Goal: Task Accomplishment & Management: Manage account settings

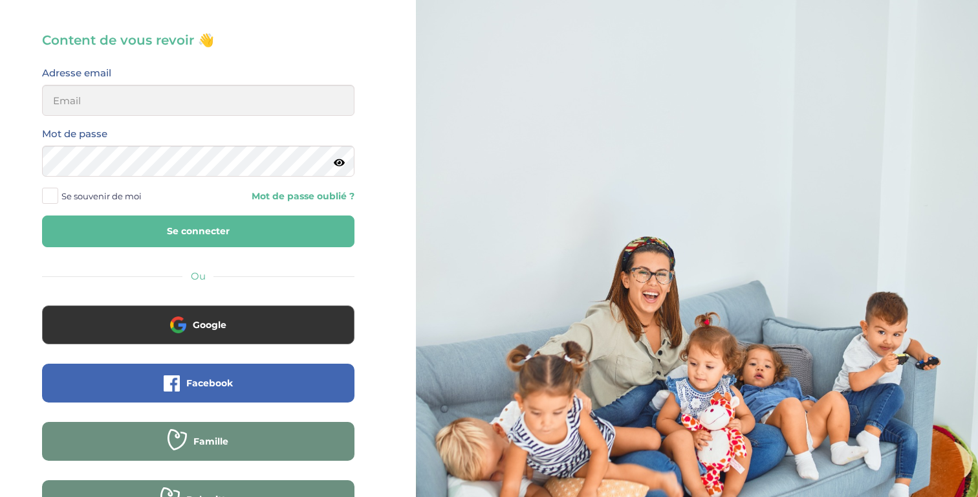
scroll to position [122, 0]
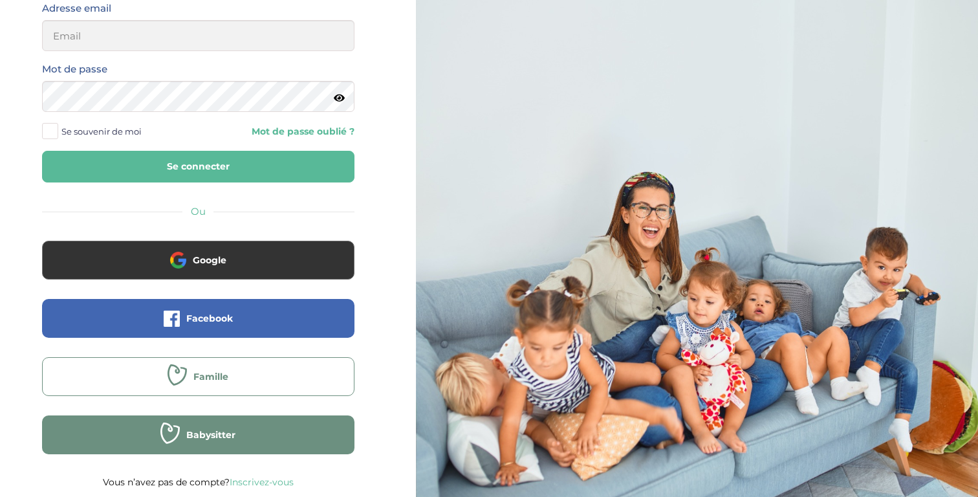
click at [211, 374] on span "Famille" at bounding box center [210, 376] width 35 height 13
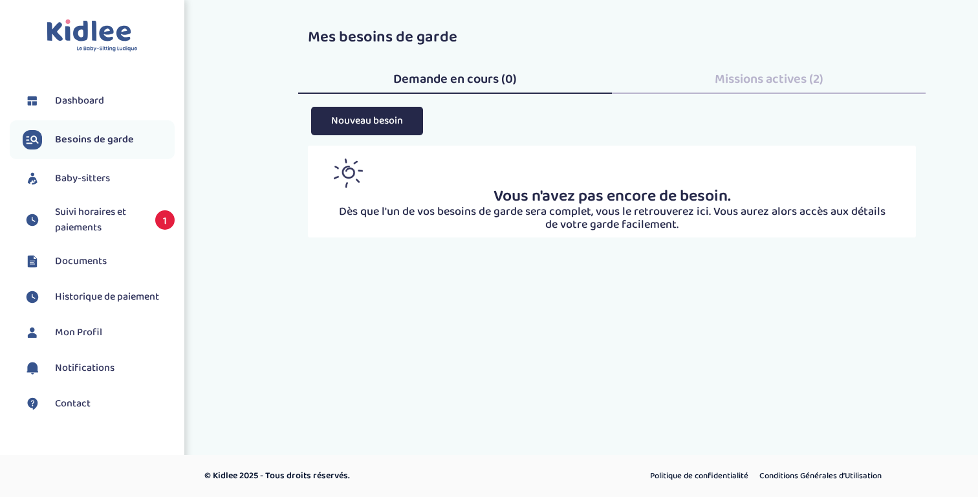
click at [780, 75] on span "Missions actives (2)" at bounding box center [769, 79] width 109 height 21
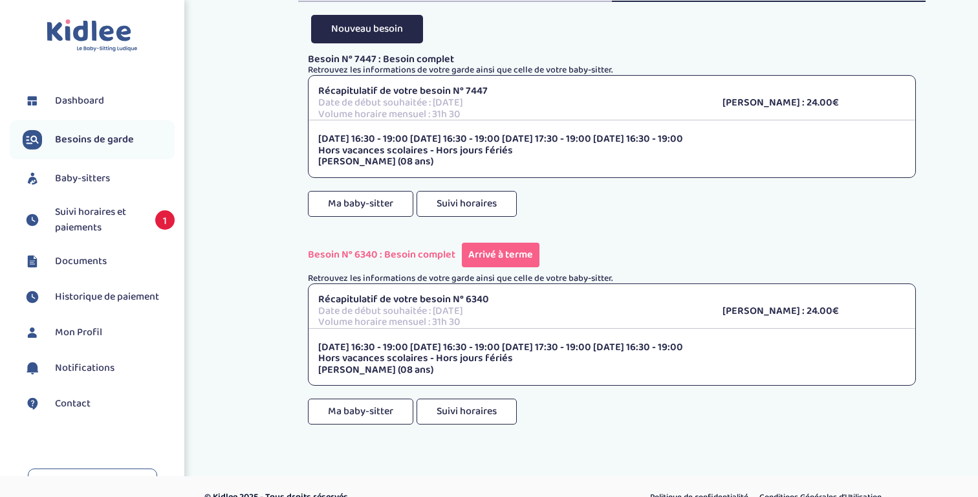
scroll to position [98, 0]
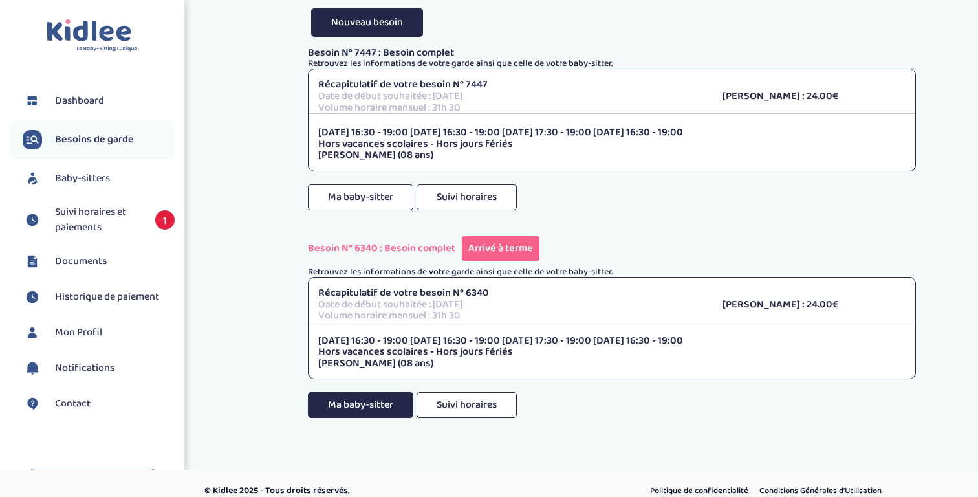
click at [342, 399] on button "Ma baby-sitter" at bounding box center [360, 405] width 105 height 26
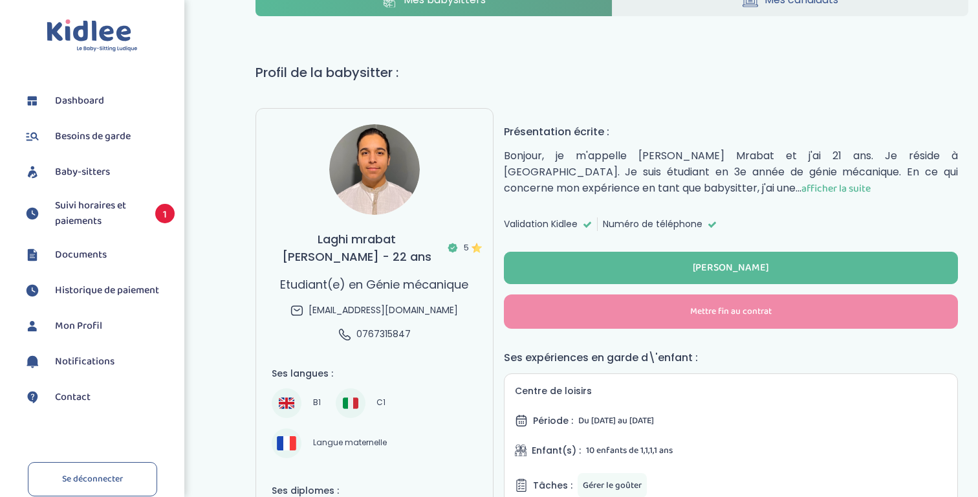
scroll to position [34, 0]
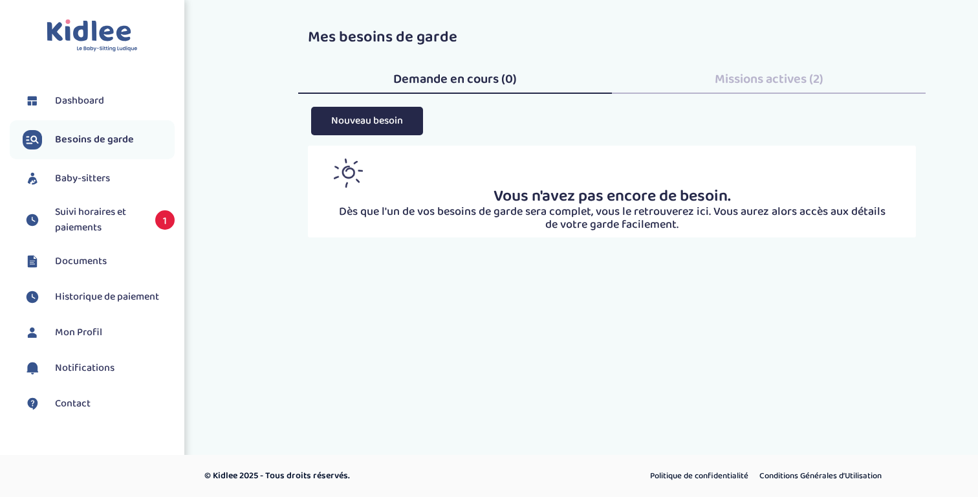
click at [752, 74] on span "Missions actives (2)" at bounding box center [769, 79] width 109 height 21
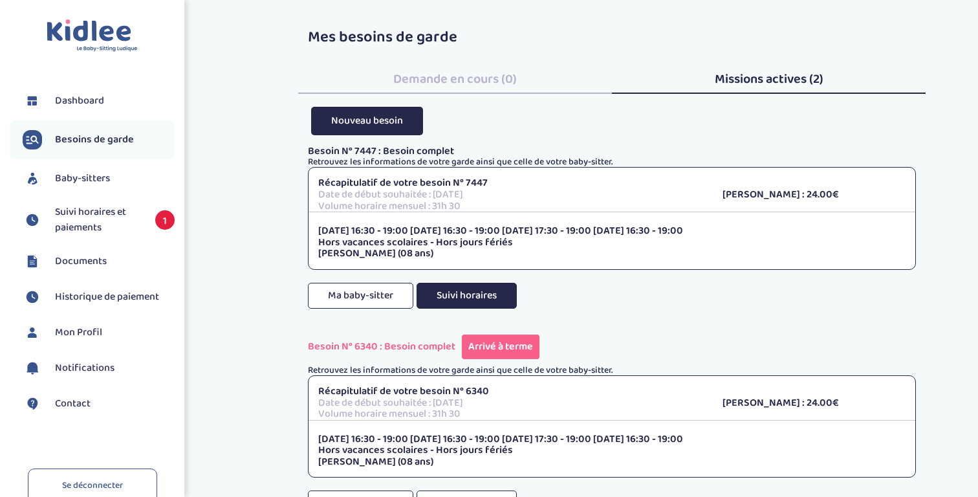
click at [467, 300] on button "Suivi horaires" at bounding box center [467, 296] width 100 height 26
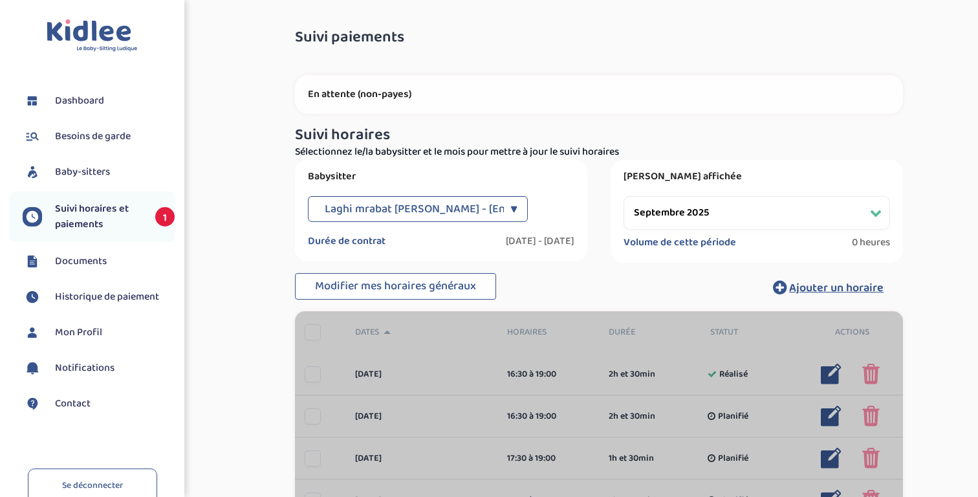
select select "septembre 2025"
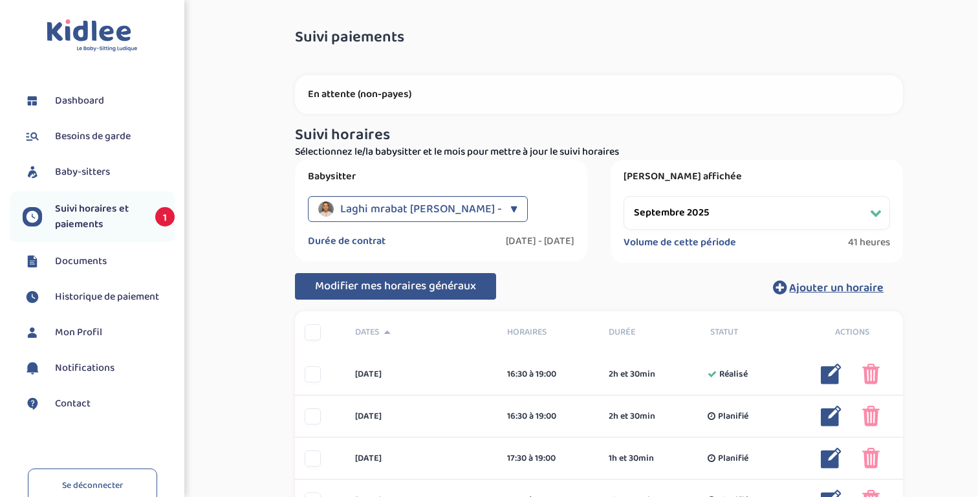
click at [434, 285] on span "Modifier mes horaires généraux" at bounding box center [395, 286] width 161 height 18
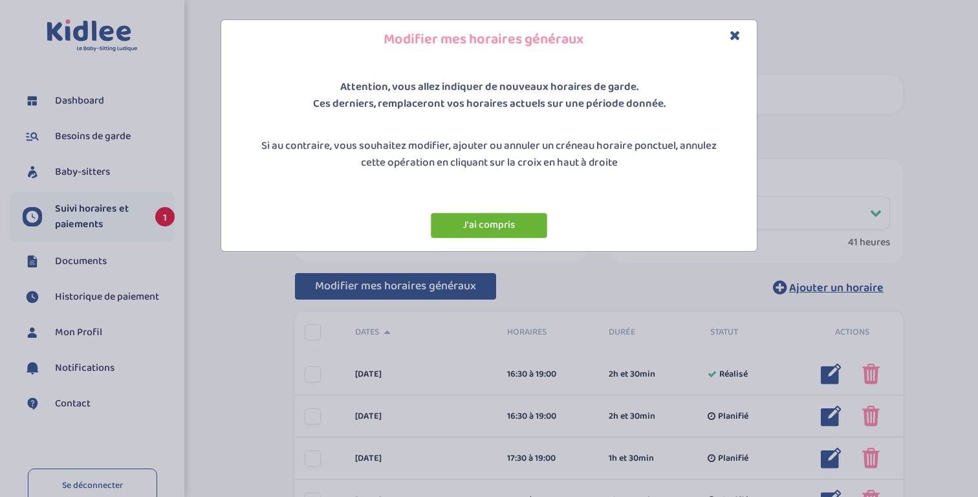
click at [502, 225] on button "J'ai compris" at bounding box center [489, 225] width 116 height 25
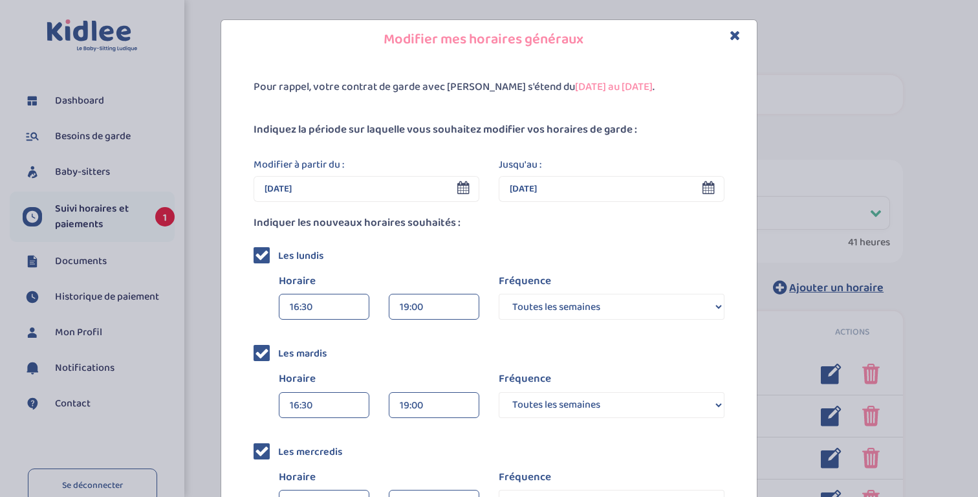
click at [465, 186] on icon at bounding box center [463, 187] width 12 height 13
click at [296, 188] on input "02 Sep 2025" at bounding box center [367, 189] width 226 height 26
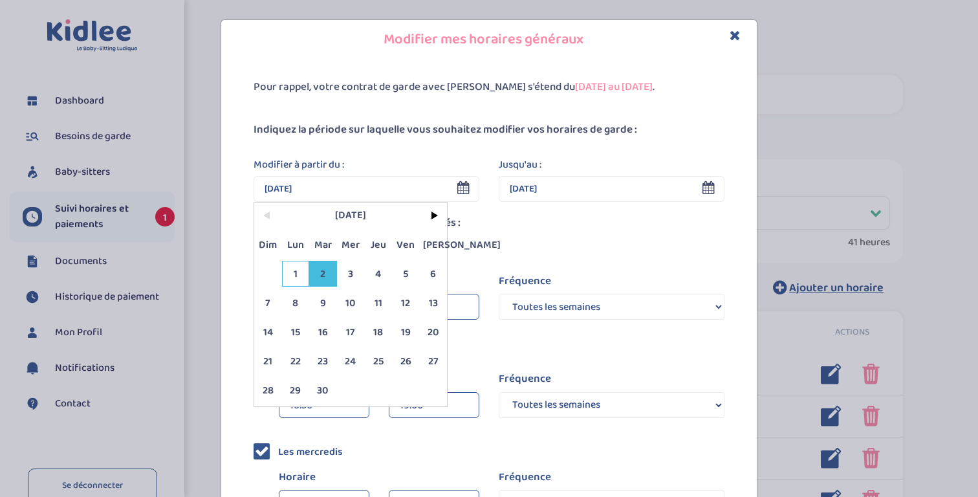
click at [300, 278] on span "1" at bounding box center [296, 274] width 28 height 26
type input "01 Sep 2025"
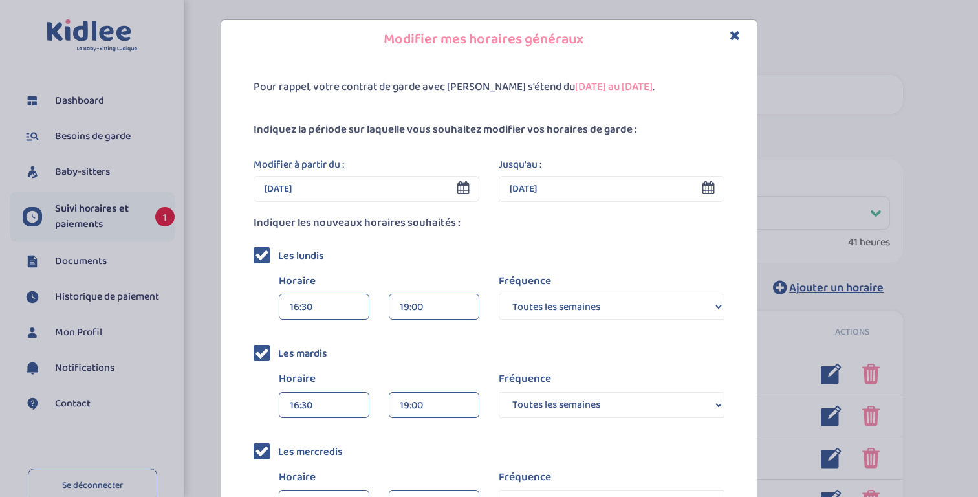
click at [705, 195] on input "03 Juil 2026" at bounding box center [612, 189] width 226 height 26
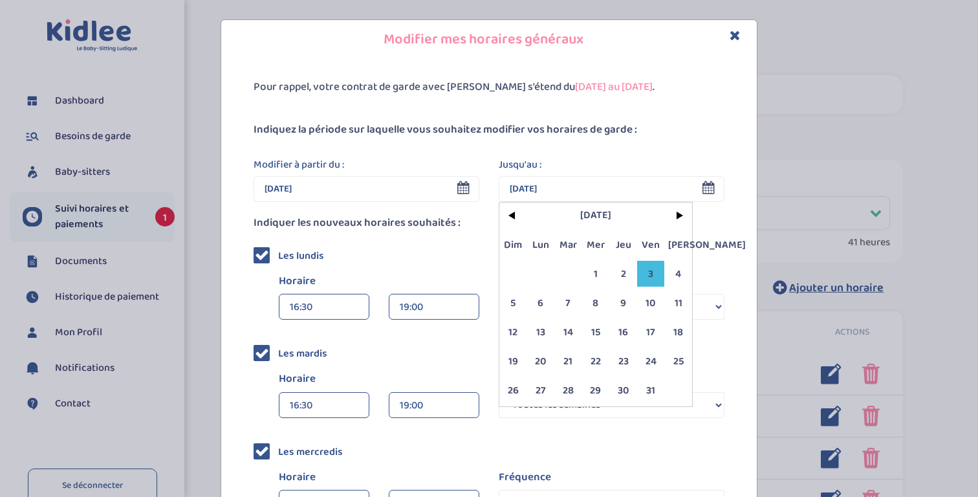
click at [650, 274] on span "3" at bounding box center [651, 274] width 28 height 26
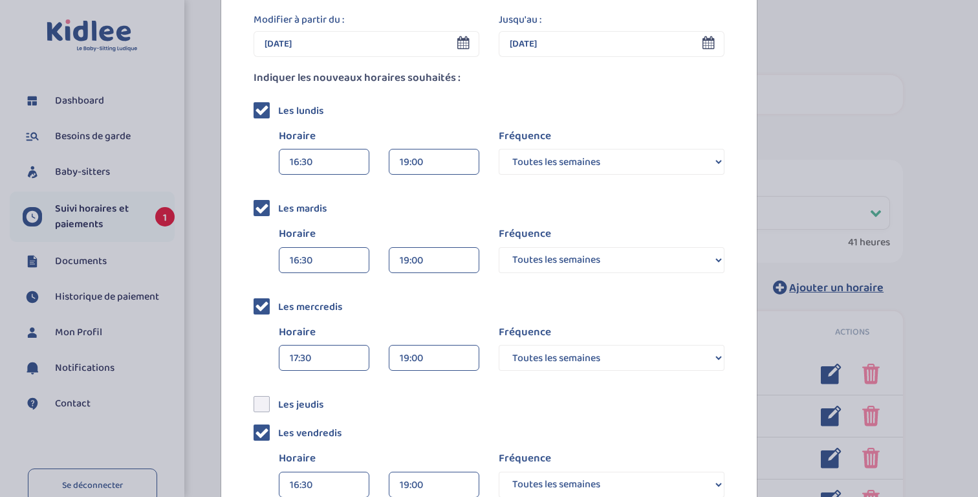
scroll to position [149, 0]
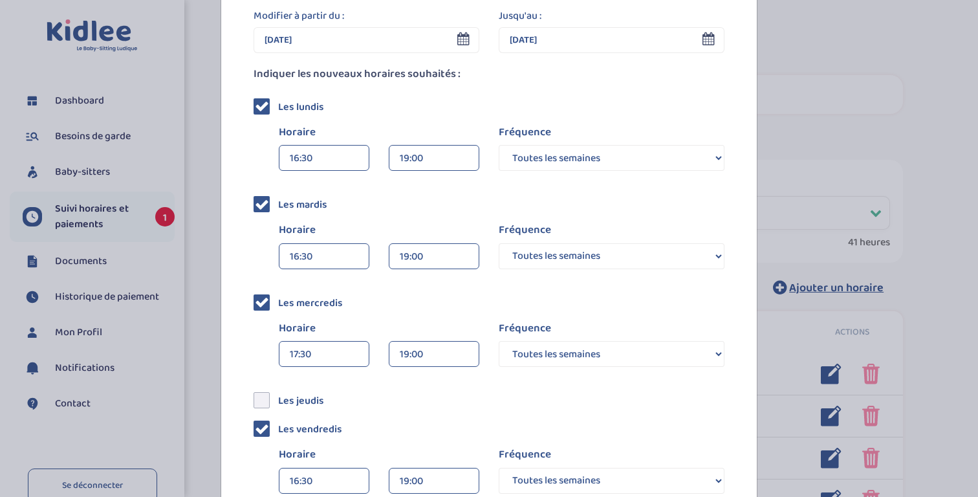
click at [258, 105] on icon at bounding box center [262, 106] width 14 height 14
click at [276, 101] on input "checkbox" at bounding box center [276, 101] width 0 height 0
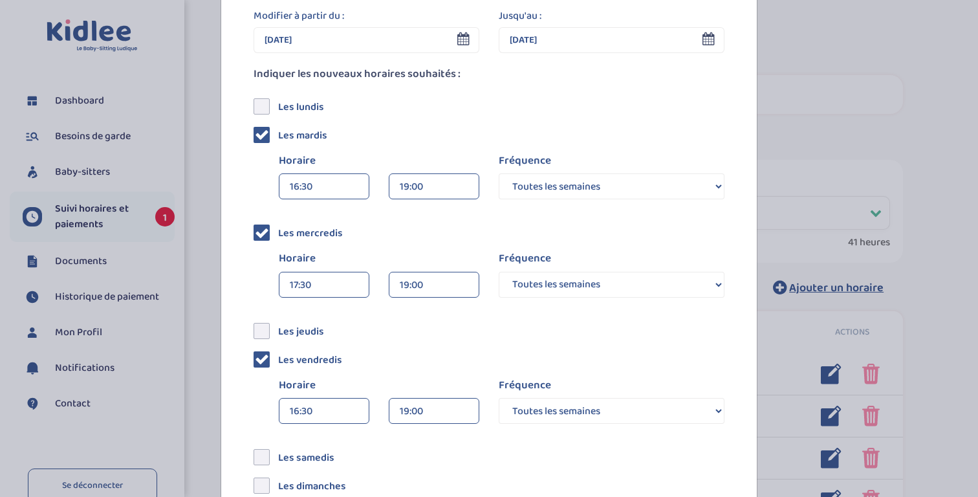
click at [433, 187] on div "19:00" at bounding box center [434, 187] width 69 height 26
click at [430, 247] on div "19:30 (3h)" at bounding box center [434, 250] width 89 height 32
click at [584, 187] on select "Toutes les semaines Toutes les 2 semaines Tous les mois" at bounding box center [612, 186] width 226 height 26
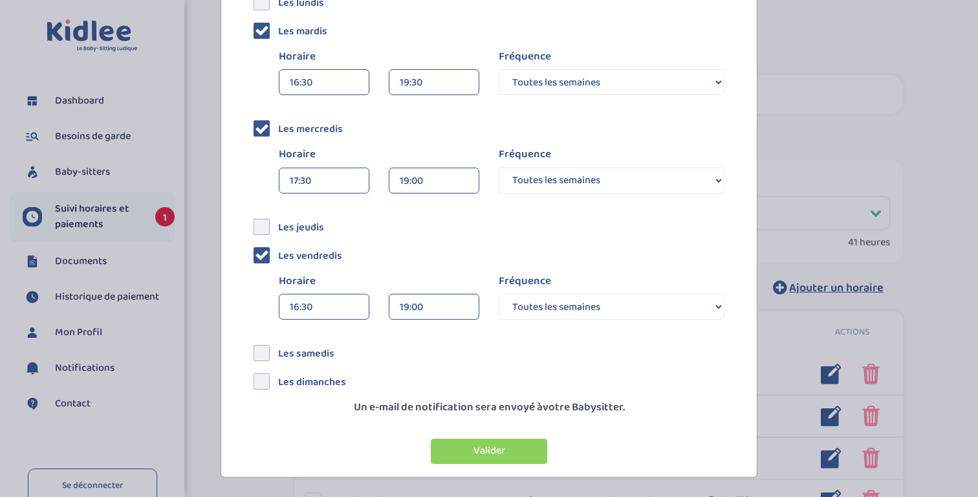
click at [333, 314] on div "16:30" at bounding box center [324, 307] width 69 height 26
click at [315, 339] on div "16:30" at bounding box center [324, 338] width 89 height 32
click at [439, 309] on div "19:00" at bounding box center [434, 307] width 69 height 26
click at [468, 269] on div "Les vendredis Horaire 16:30 00:00 00:15 00:30 00:45 01:00 01:15 01:30 01:45 19:…" at bounding box center [489, 284] width 471 height 79
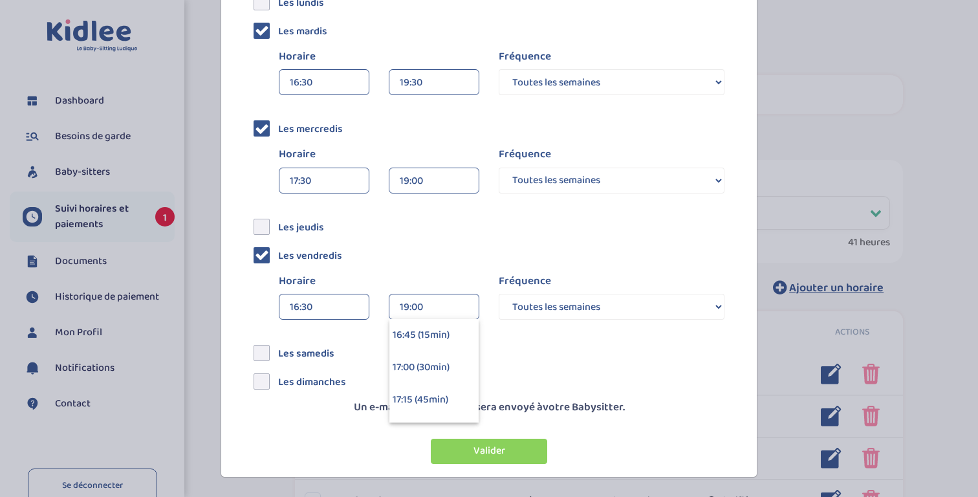
click at [523, 366] on div "Modifier à partir du : 01 Sep 2025 < Sep 2025 > Dim Lun Mar Mer Jeu Ven Sam 1 2…" at bounding box center [489, 145] width 471 height 482
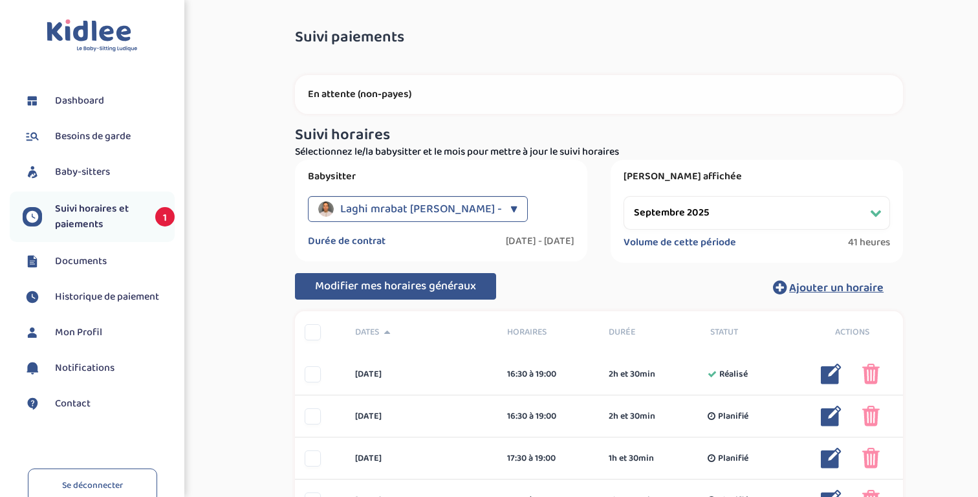
click at [391, 288] on span "Modifier mes horaires généraux" at bounding box center [395, 286] width 161 height 18
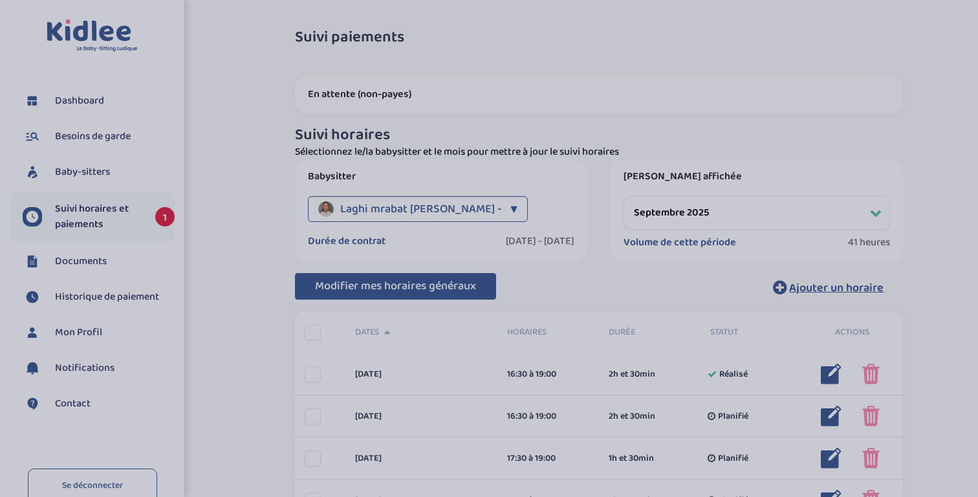
scroll to position [0, 0]
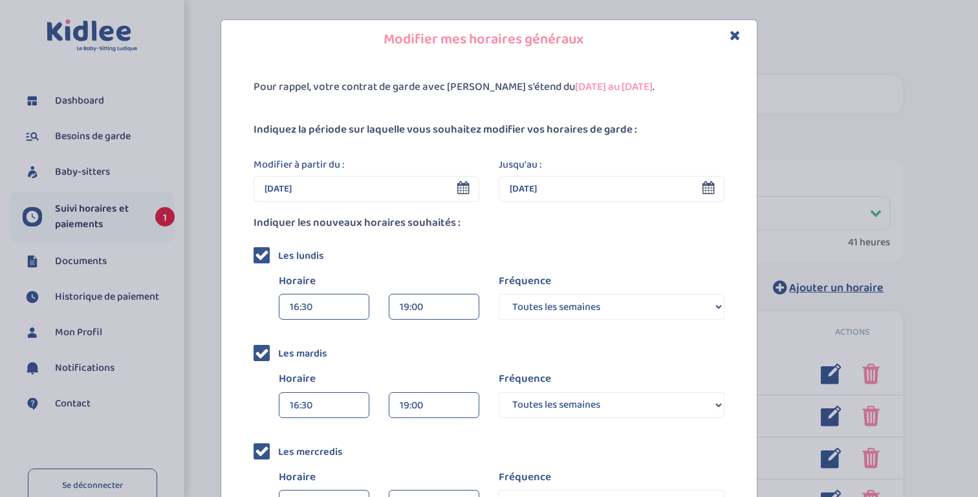
click at [263, 257] on icon at bounding box center [262, 255] width 14 height 14
click at [276, 250] on input "checkbox" at bounding box center [276, 250] width 0 height 0
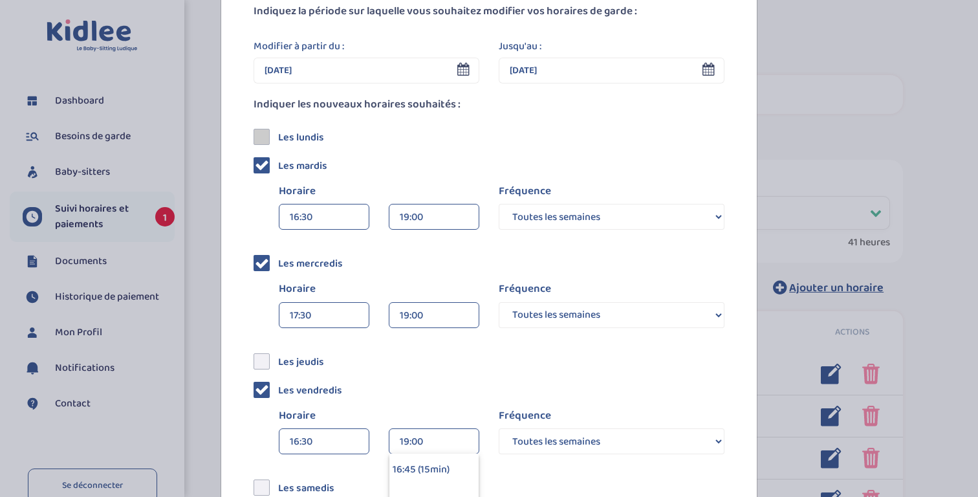
scroll to position [128, 0]
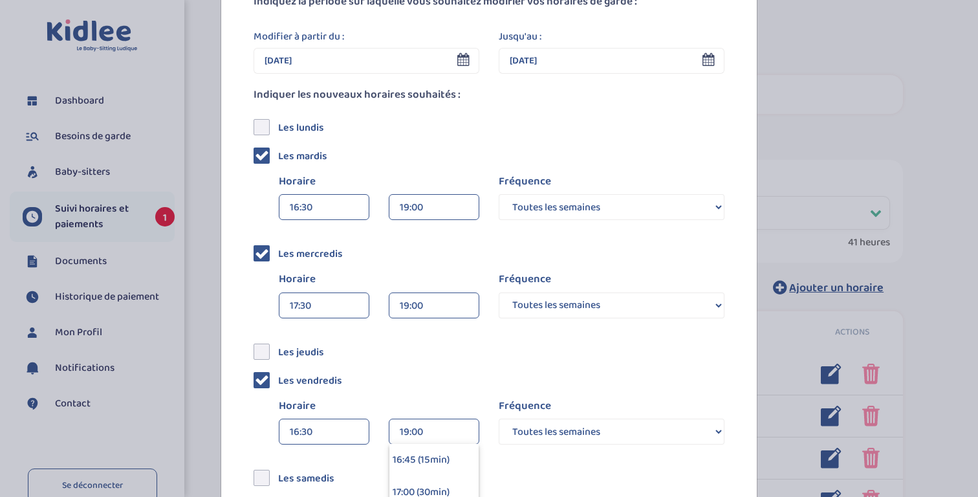
click at [413, 208] on div "19:00" at bounding box center [434, 208] width 69 height 26
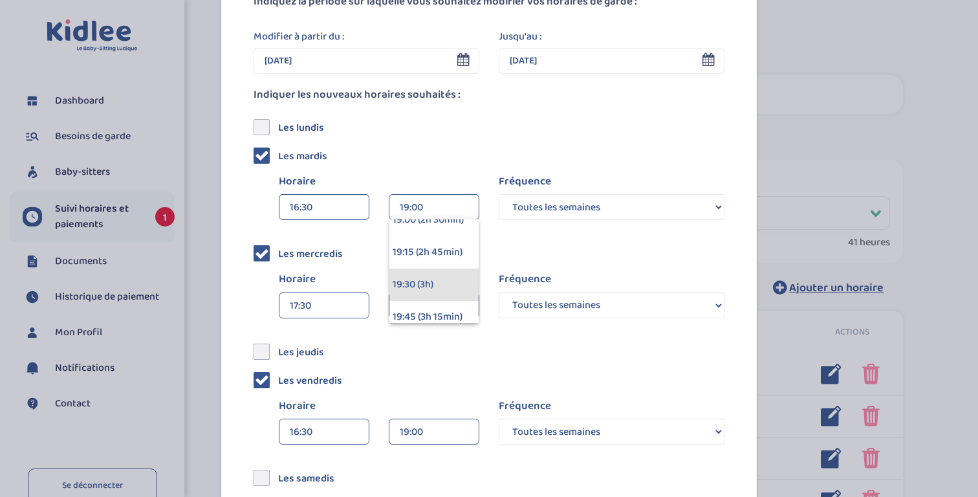
click at [415, 281] on div "19:30 (3h)" at bounding box center [434, 285] width 89 height 32
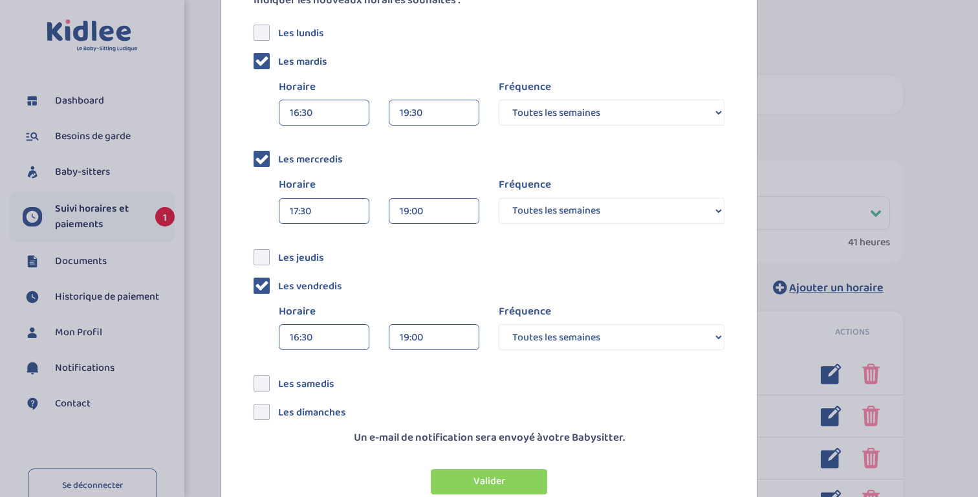
scroll to position [253, 0]
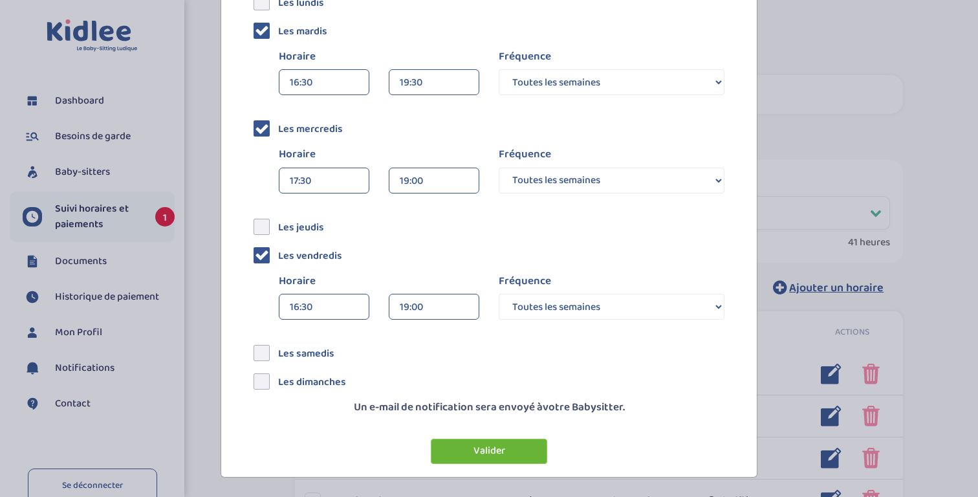
click at [503, 455] on button "Valider" at bounding box center [489, 451] width 116 height 25
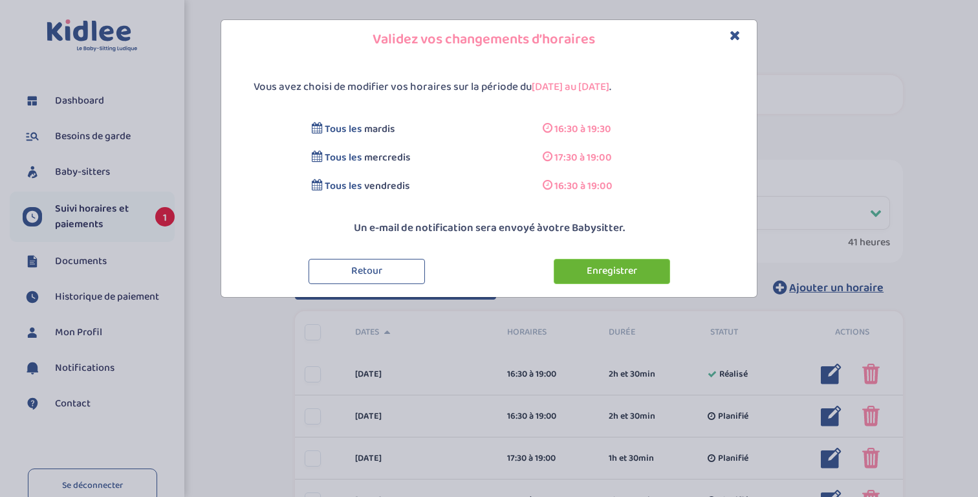
click at [608, 276] on button "Enregistrer" at bounding box center [612, 271] width 116 height 25
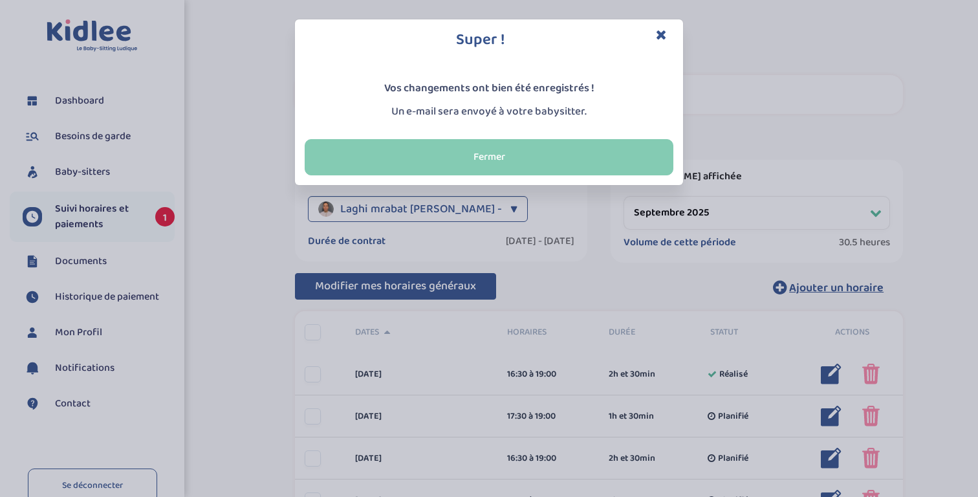
click at [467, 155] on button "Fermer" at bounding box center [489, 157] width 369 height 36
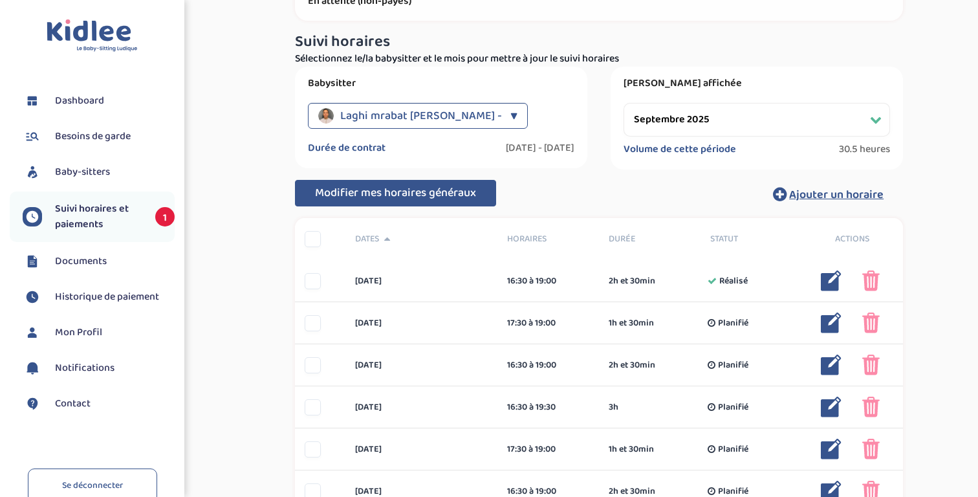
scroll to position [164, 0]
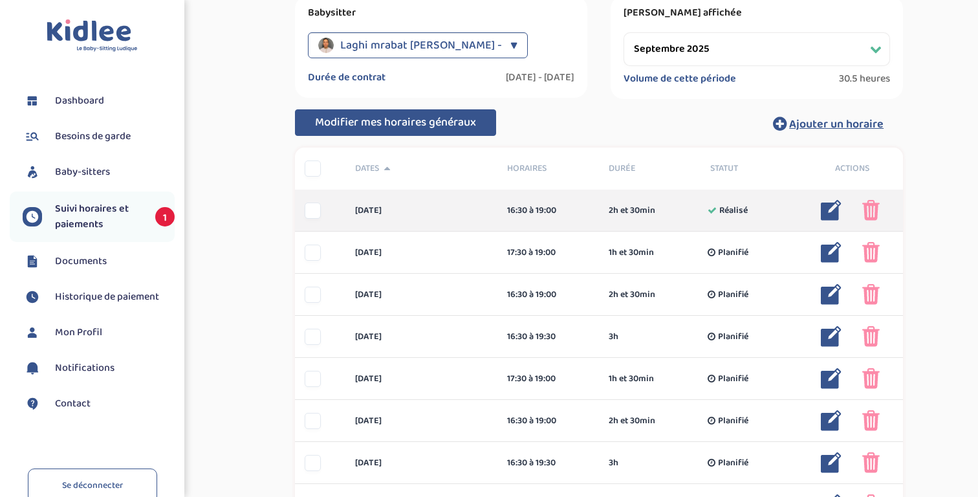
click at [869, 212] on img at bounding box center [871, 210] width 17 height 21
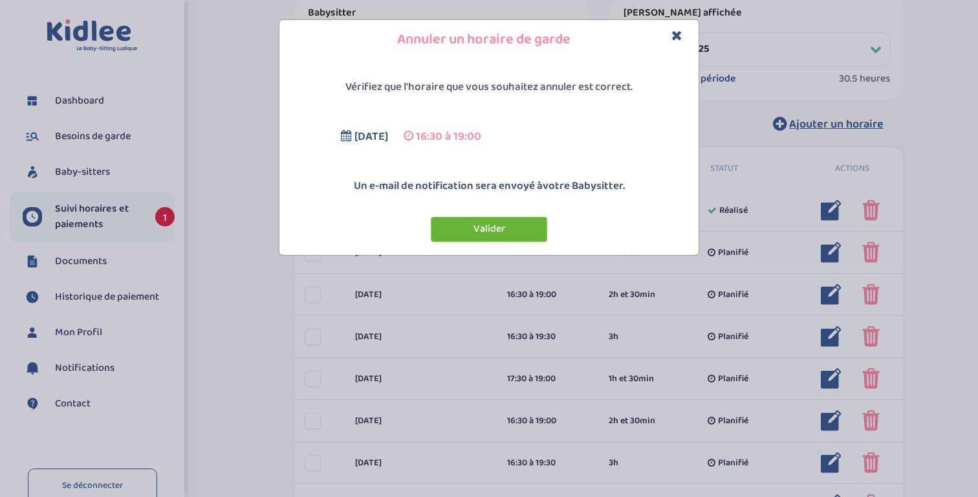
click at [514, 228] on button "Valider" at bounding box center [489, 229] width 116 height 25
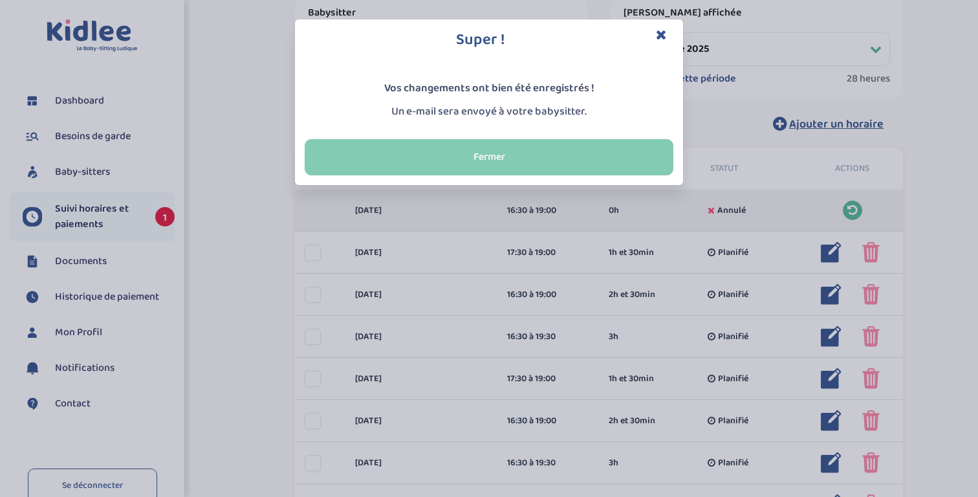
click at [472, 161] on button "Fermer" at bounding box center [489, 157] width 369 height 36
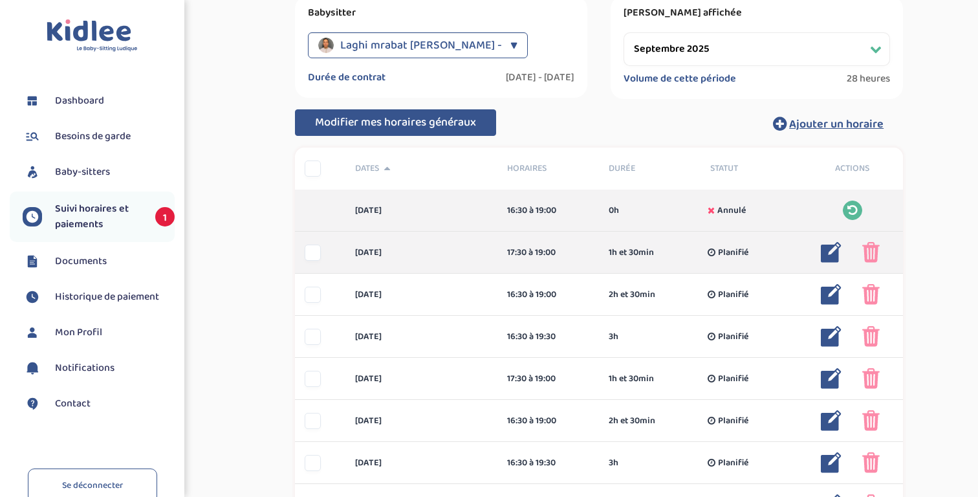
click at [862, 254] on div at bounding box center [873, 252] width 41 height 21
click at [864, 253] on img at bounding box center [871, 252] width 17 height 21
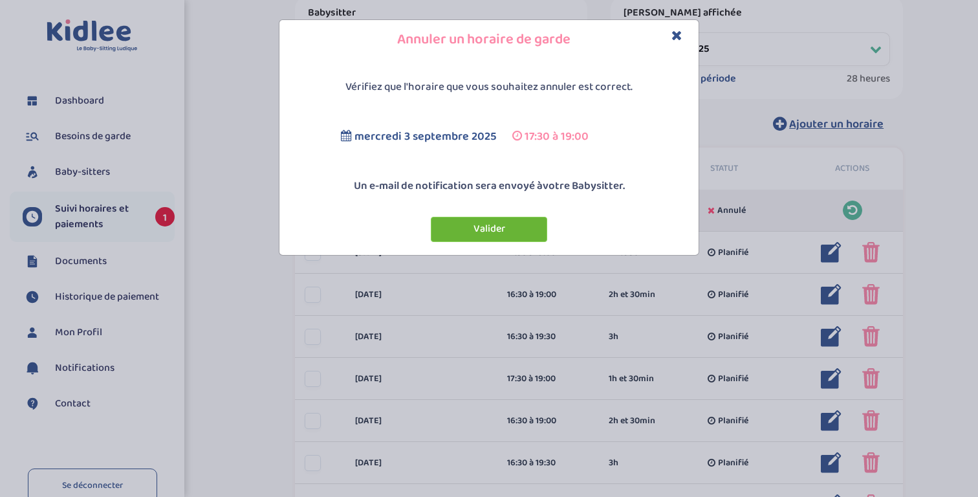
click at [507, 227] on button "Valider" at bounding box center [489, 229] width 116 height 25
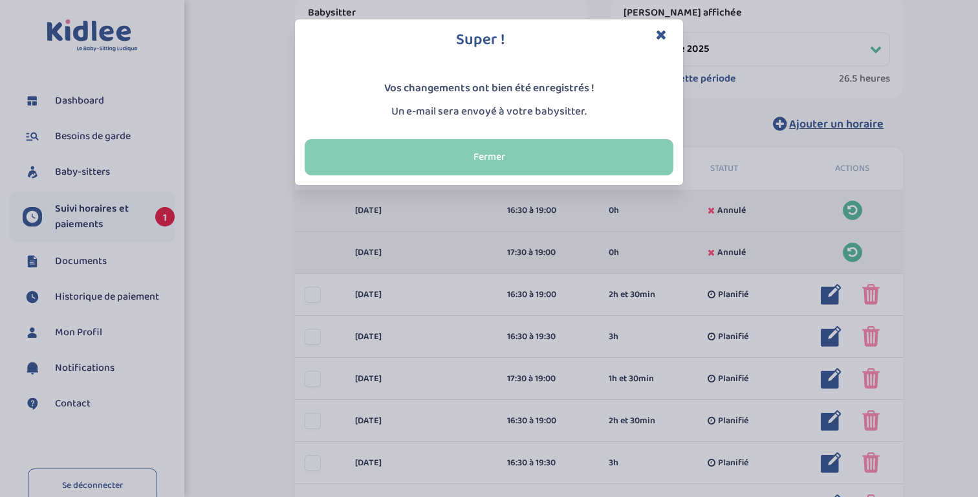
click at [510, 162] on button "Fermer" at bounding box center [489, 157] width 369 height 36
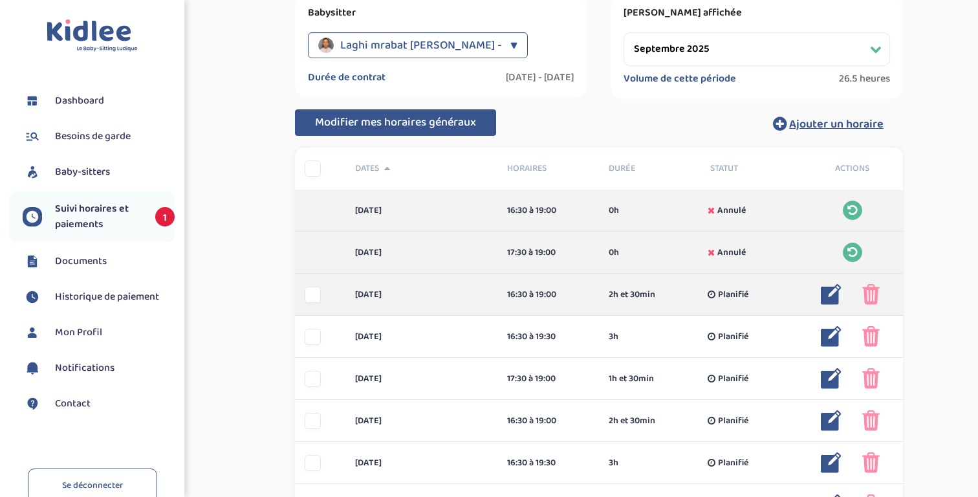
click at [625, 295] on span "2h et 30min" at bounding box center [632, 295] width 47 height 14
click at [826, 289] on img at bounding box center [831, 294] width 21 height 21
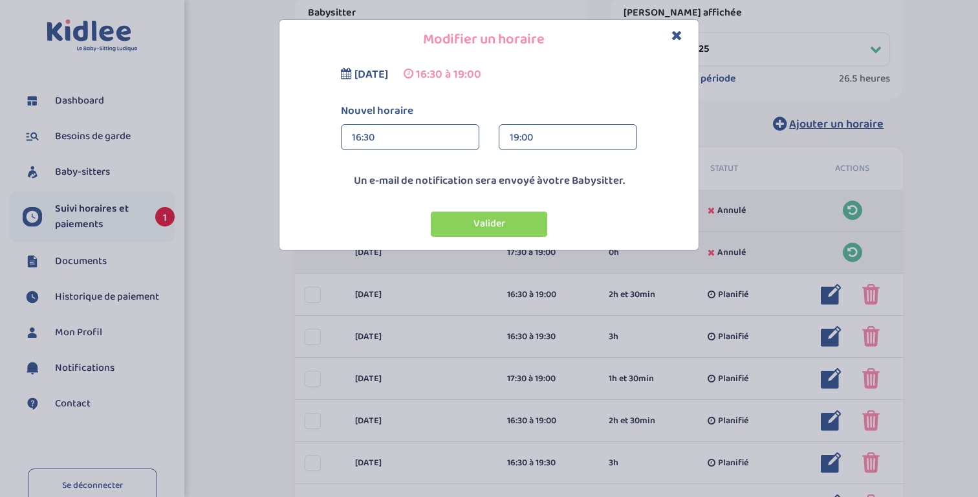
click at [549, 138] on div "19:00" at bounding box center [568, 138] width 116 height 26
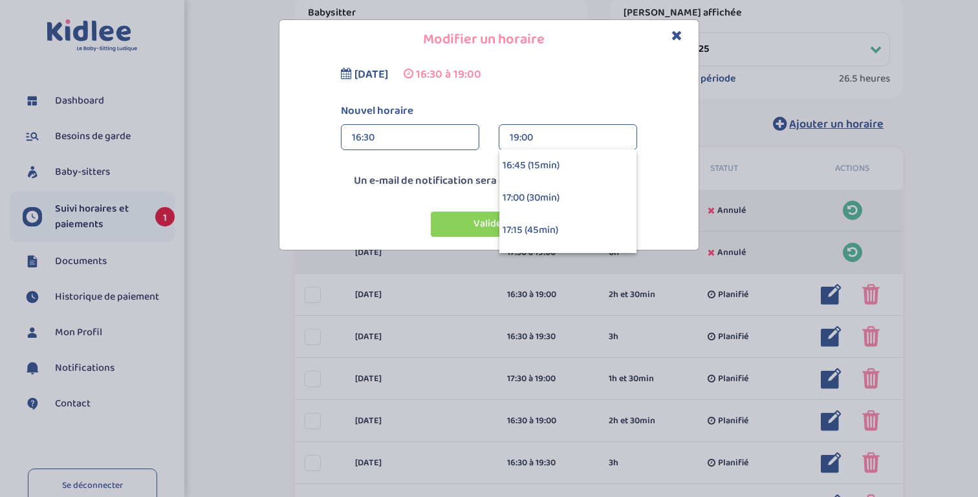
click at [677, 36] on icon "Close" at bounding box center [677, 35] width 11 height 14
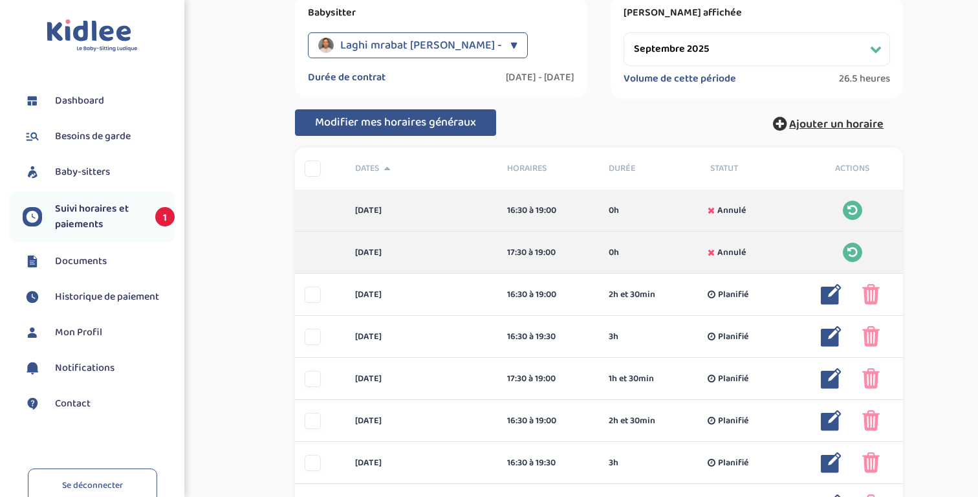
click at [833, 126] on span "Ajouter un horaire" at bounding box center [836, 124] width 94 height 18
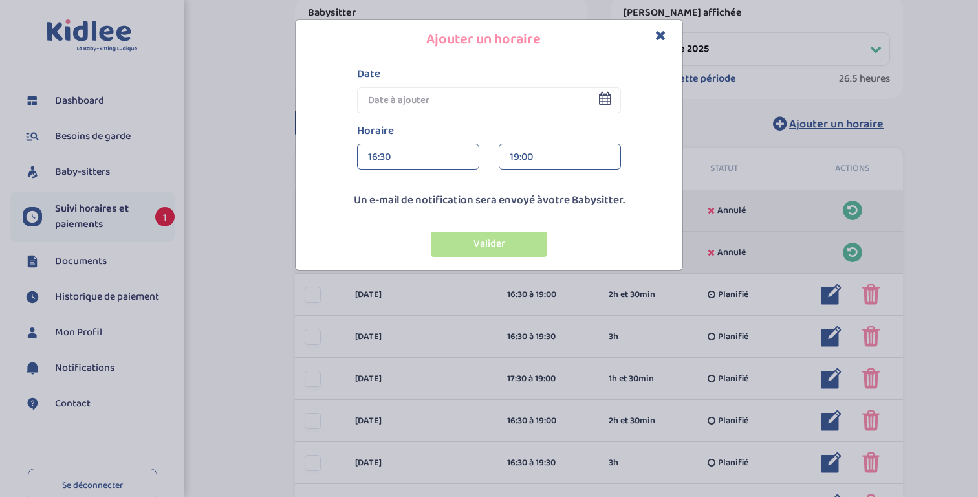
click at [413, 88] on input "text" at bounding box center [489, 100] width 264 height 26
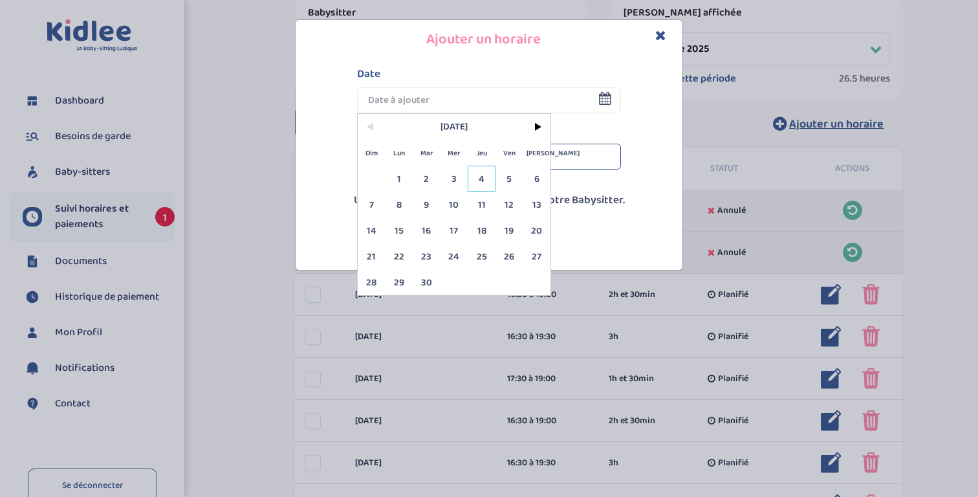
click at [478, 179] on span "4" at bounding box center [482, 179] width 28 height 26
type input "04 Sep 2025"
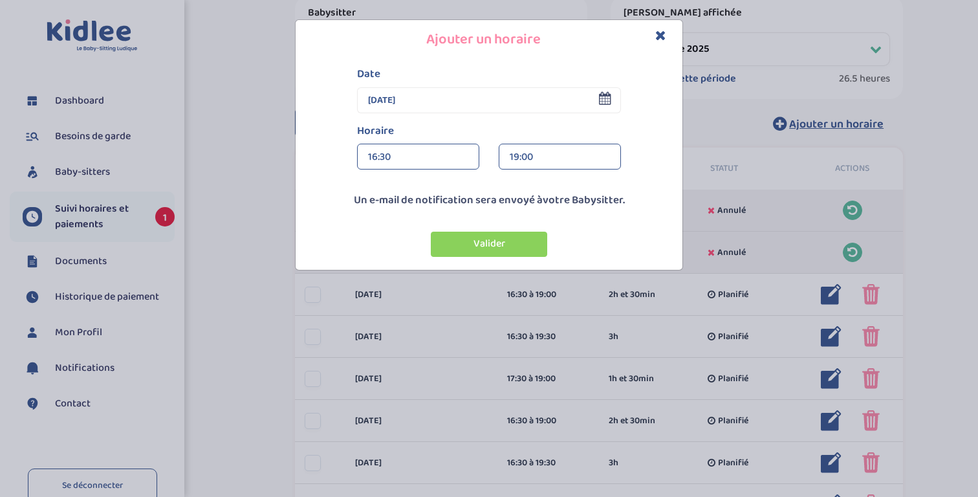
click at [558, 160] on div "19:00" at bounding box center [560, 157] width 100 height 26
click at [478, 239] on button "Valider" at bounding box center [489, 244] width 116 height 25
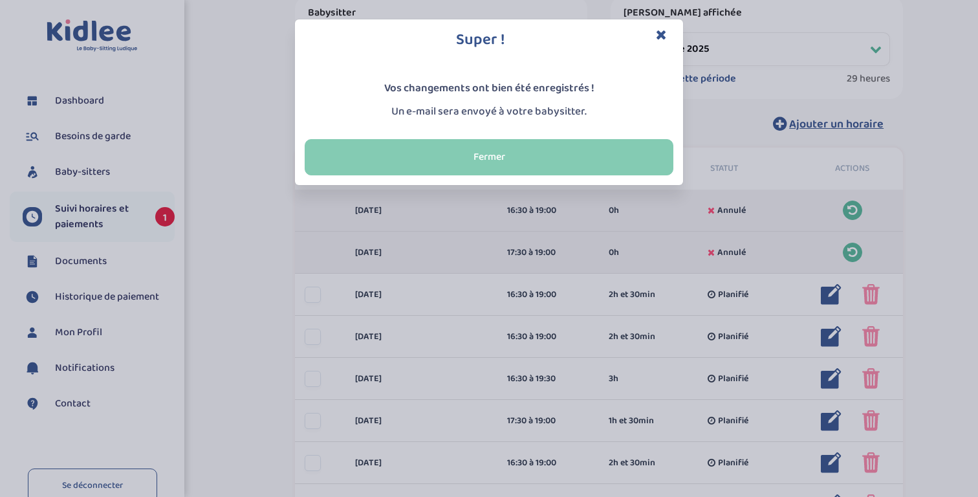
click at [417, 151] on button "Fermer" at bounding box center [489, 157] width 369 height 36
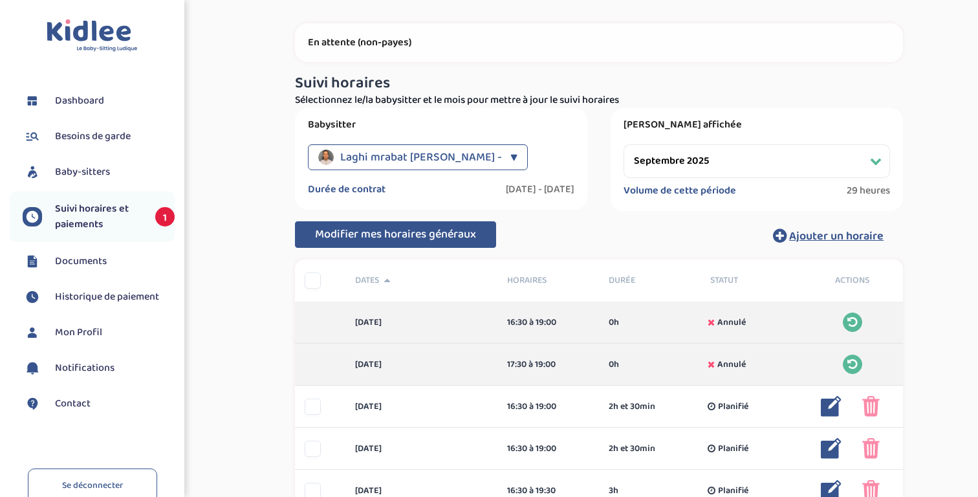
scroll to position [0, 0]
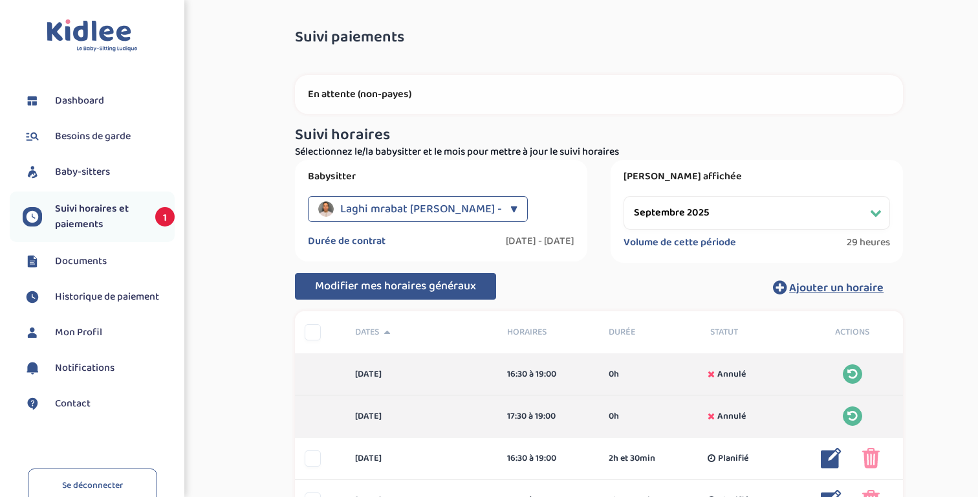
click at [676, 211] on select "Filtrer par mois septembre 2025 octobre 2025 novembre 2025 décembre 2025 janvie…" at bounding box center [757, 213] width 267 height 34
click at [624, 196] on select "Filtrer par mois septembre 2025 octobre 2025 novembre 2025 décembre 2025 janvie…" at bounding box center [757, 213] width 267 height 34
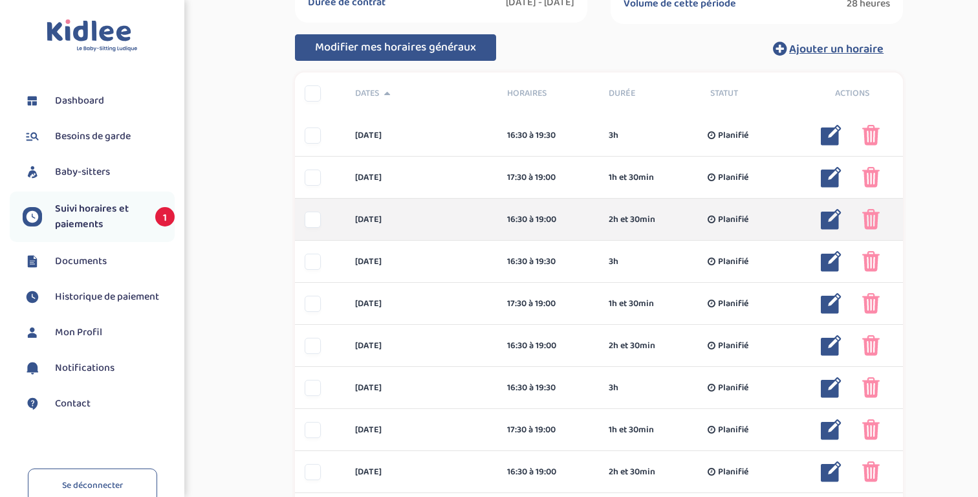
scroll to position [241, 0]
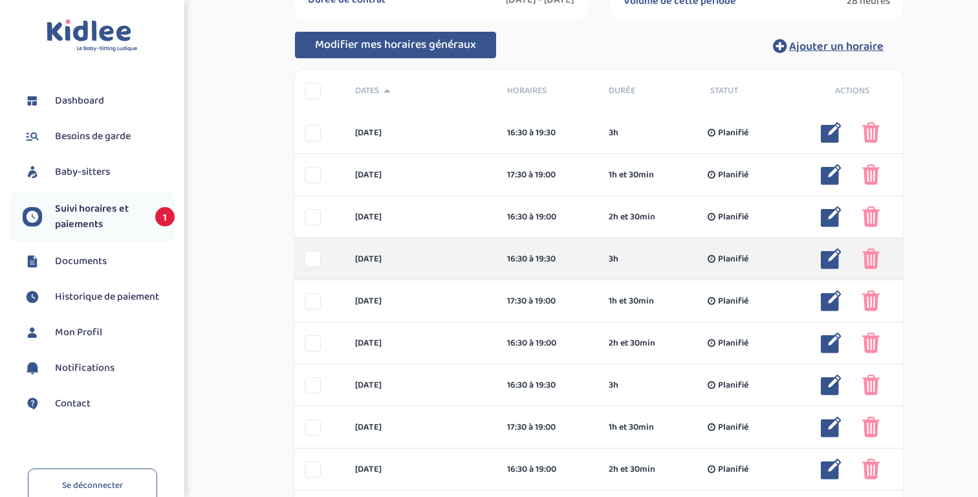
click at [870, 259] on img at bounding box center [871, 258] width 17 height 21
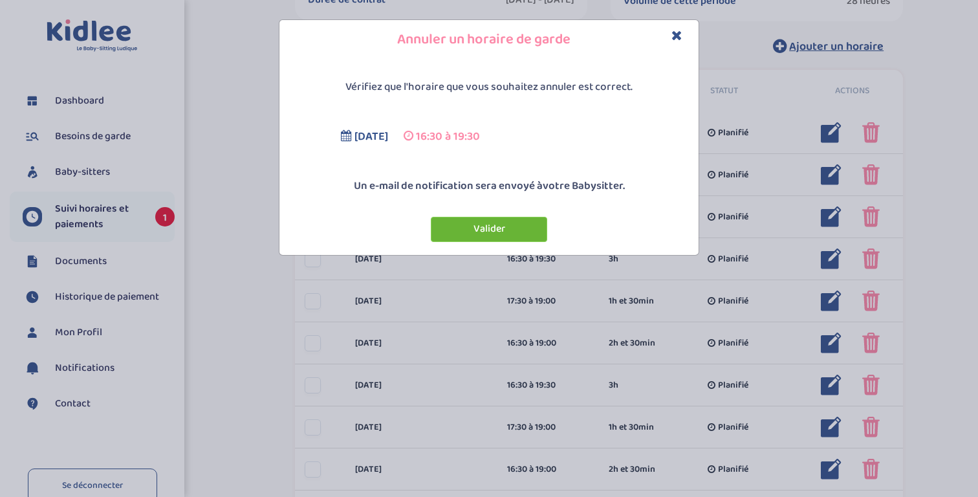
click at [493, 228] on button "Valider" at bounding box center [489, 229] width 116 height 25
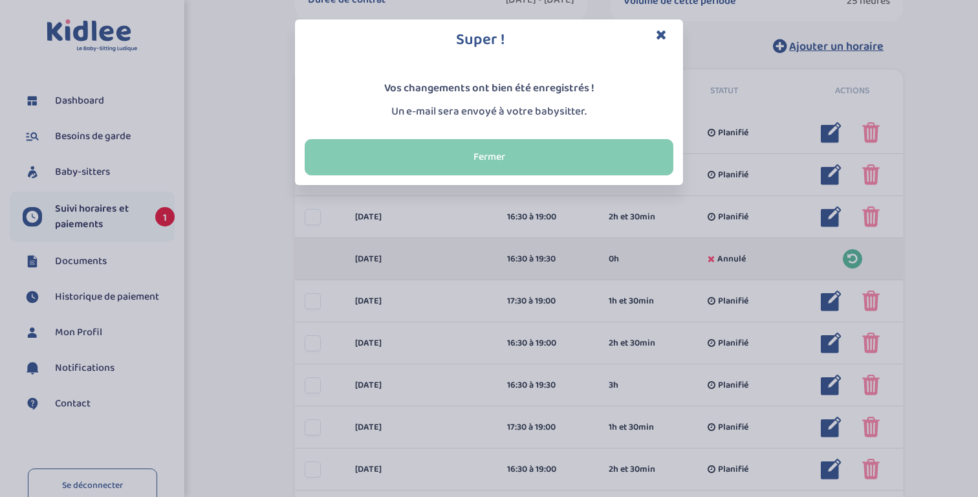
click at [518, 153] on button "Fermer" at bounding box center [489, 157] width 369 height 36
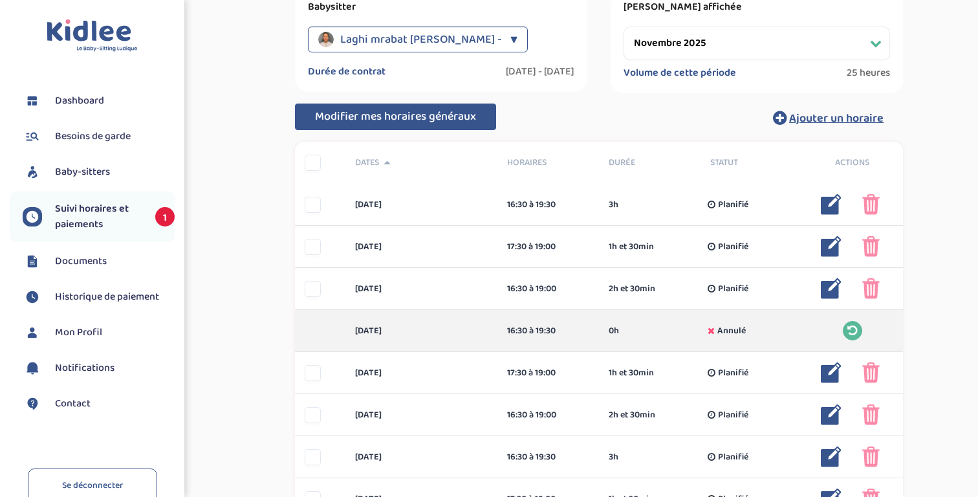
scroll to position [167, 0]
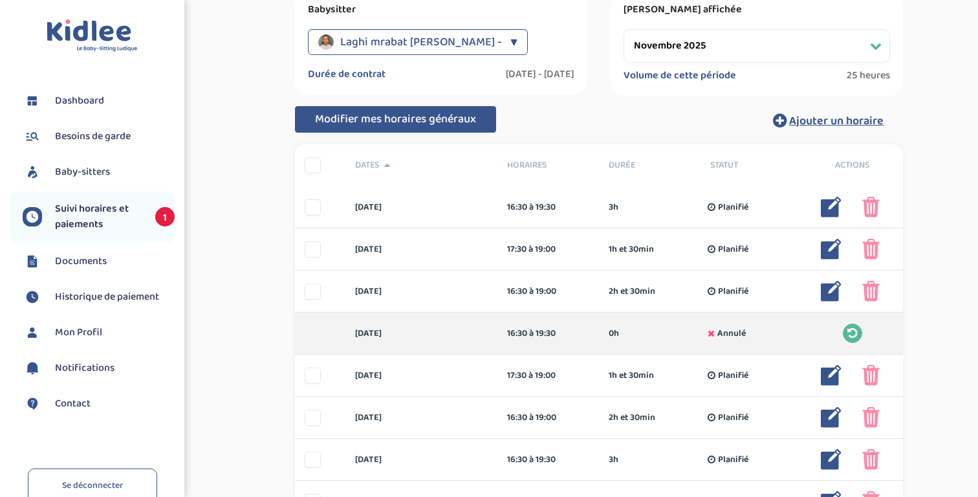
click at [729, 46] on select "Filtrer par mois septembre 2025 octobre 2025 novembre 2025 décembre 2025 janvie…" at bounding box center [757, 46] width 267 height 34
select select "décembre 2025"
click at [624, 29] on select "Filtrer par mois septembre 2025 octobre 2025 novembre 2025 décembre 2025 janvie…" at bounding box center [757, 46] width 267 height 34
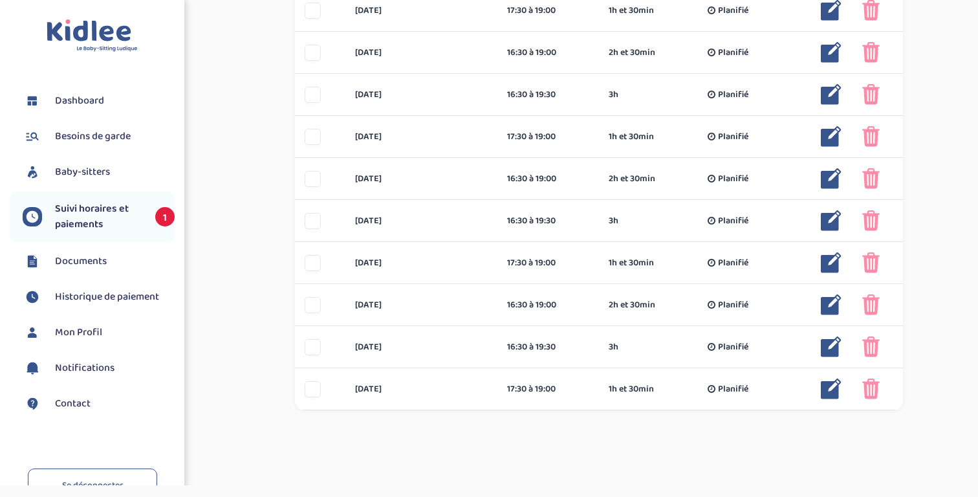
scroll to position [562, 0]
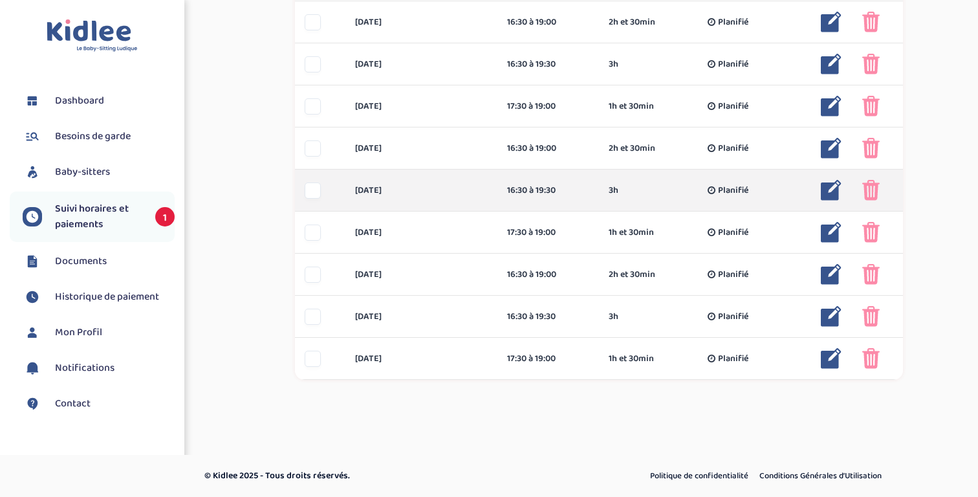
click at [313, 188] on div at bounding box center [313, 190] width 16 height 16
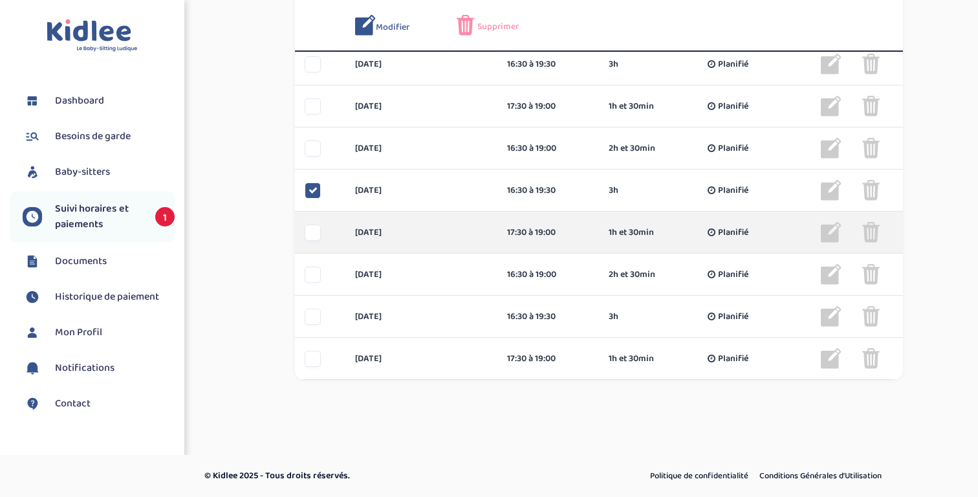
click at [314, 233] on div at bounding box center [313, 233] width 16 height 16
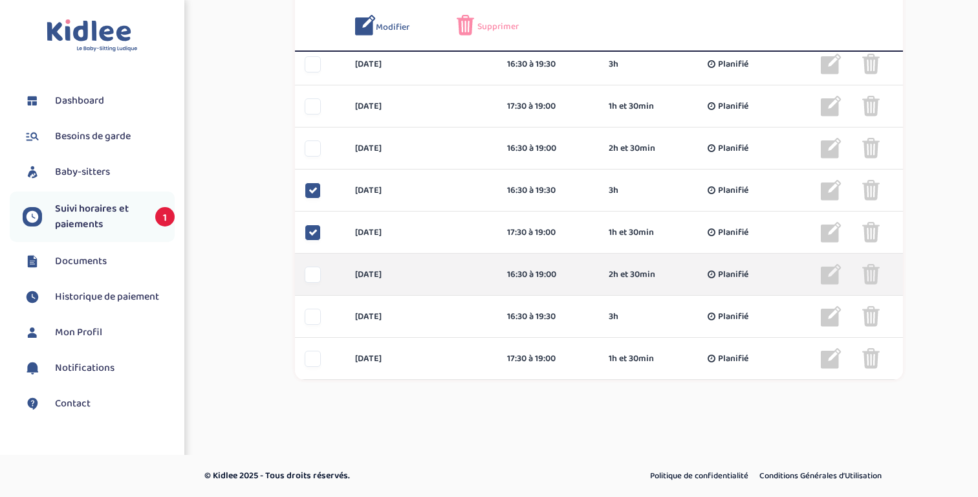
click at [314, 273] on div at bounding box center [313, 275] width 16 height 16
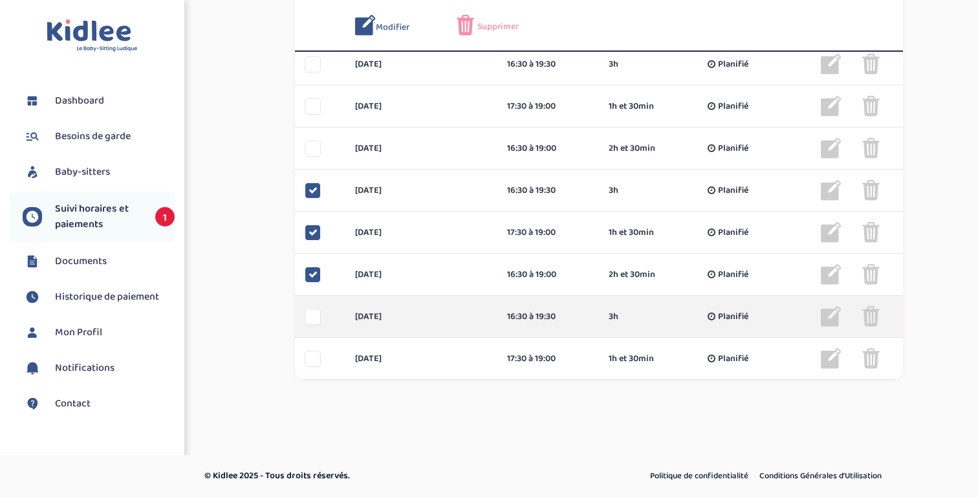
click at [316, 320] on div at bounding box center [313, 317] width 16 height 16
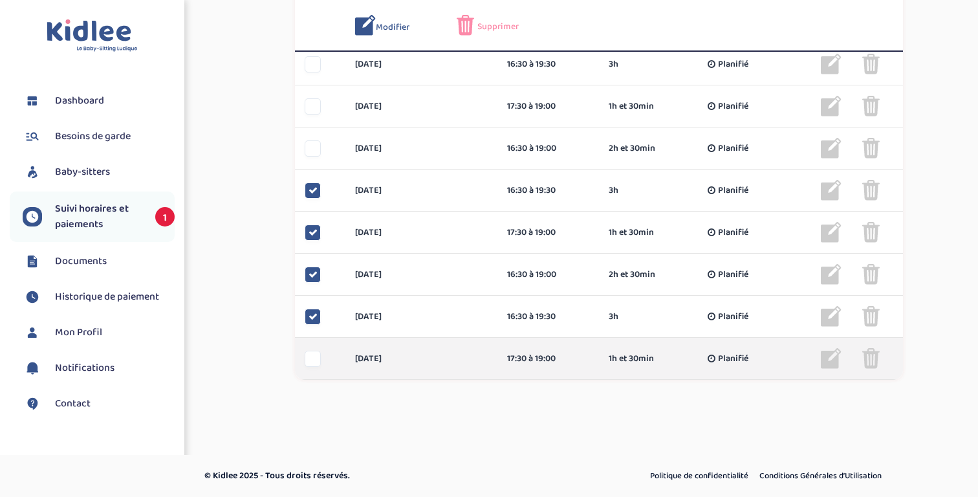
click at [315, 355] on div at bounding box center [313, 359] width 16 height 16
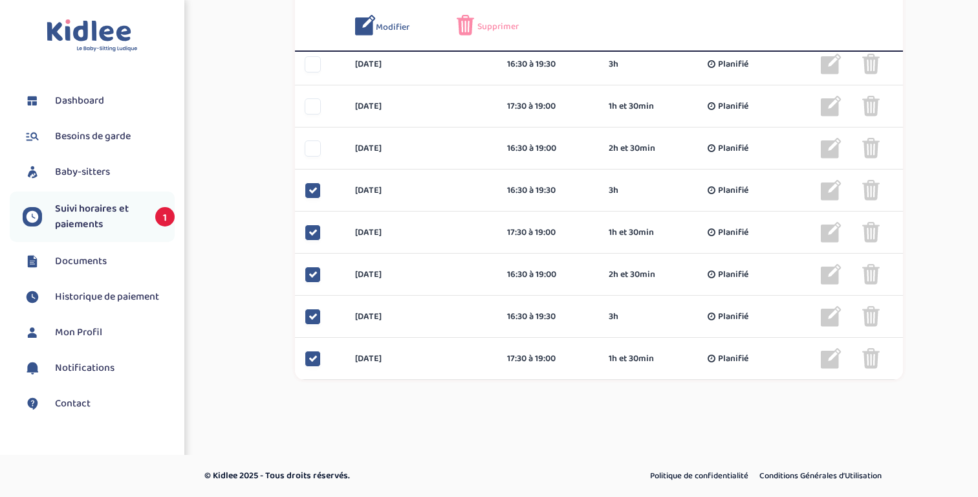
click at [506, 18] on div "Supprimer" at bounding box center [498, 25] width 82 height 21
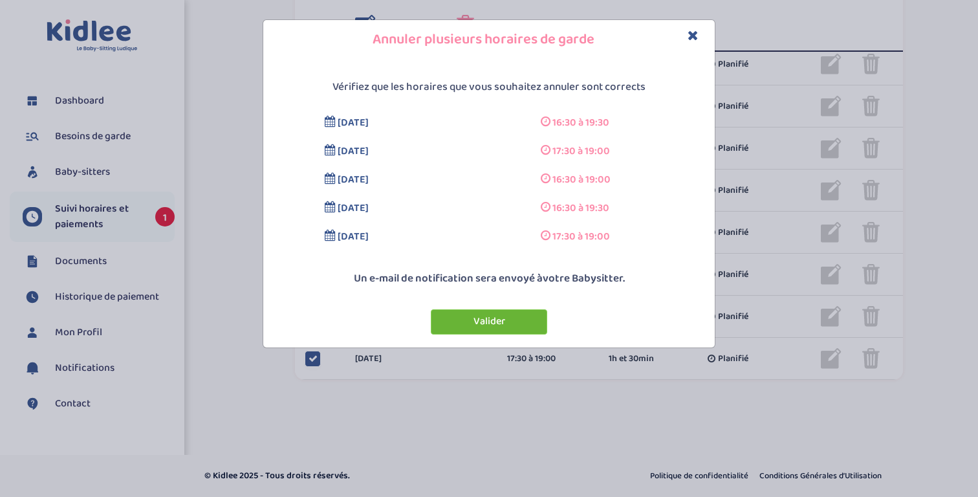
click at [502, 325] on button "Valider" at bounding box center [489, 321] width 116 height 25
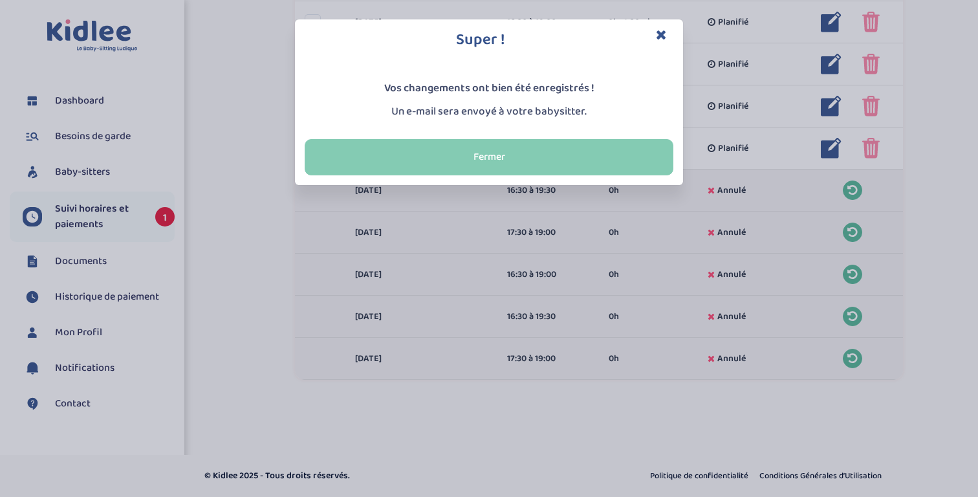
click at [434, 159] on button "Fermer" at bounding box center [489, 157] width 369 height 36
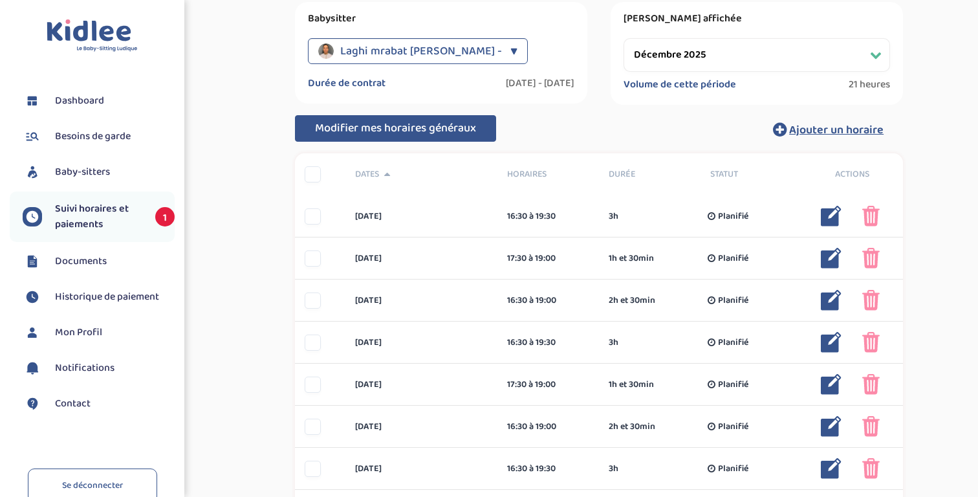
scroll to position [0, 0]
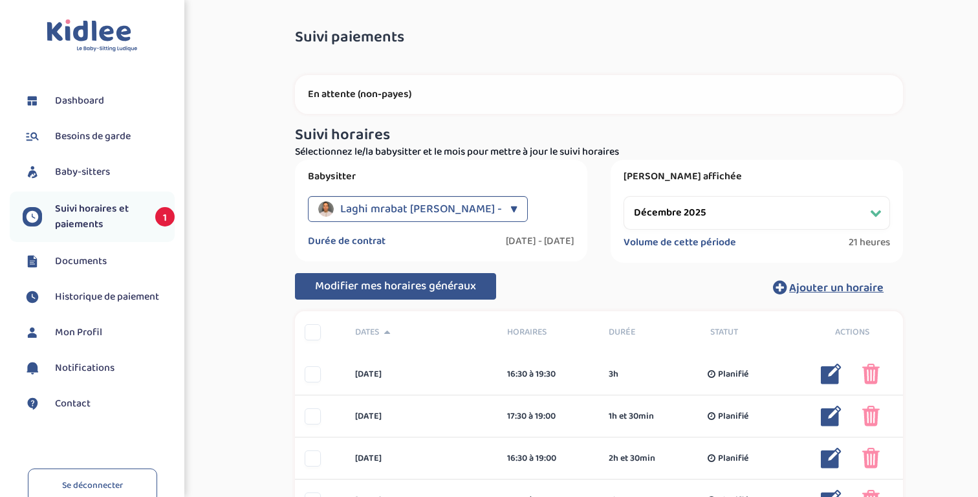
click at [94, 209] on span "Suivi horaires et paiements" at bounding box center [98, 216] width 87 height 31
click at [96, 99] on span "Dashboard" at bounding box center [79, 101] width 49 height 16
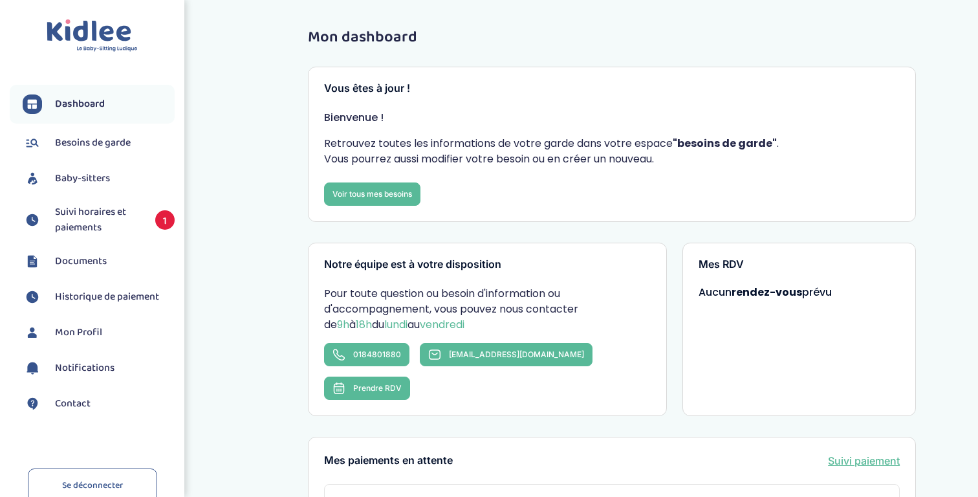
click at [99, 222] on span "Suivi horaires et paiements" at bounding box center [98, 219] width 87 height 31
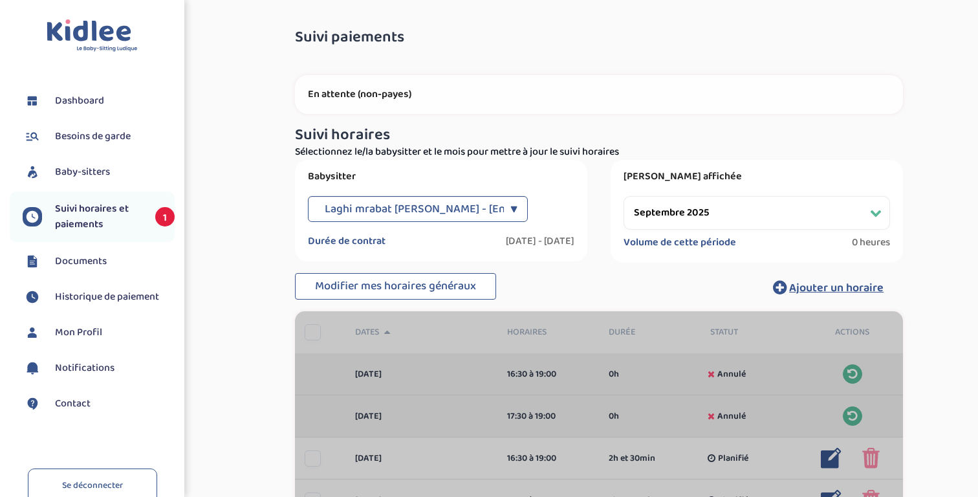
select select "septembre 2025"
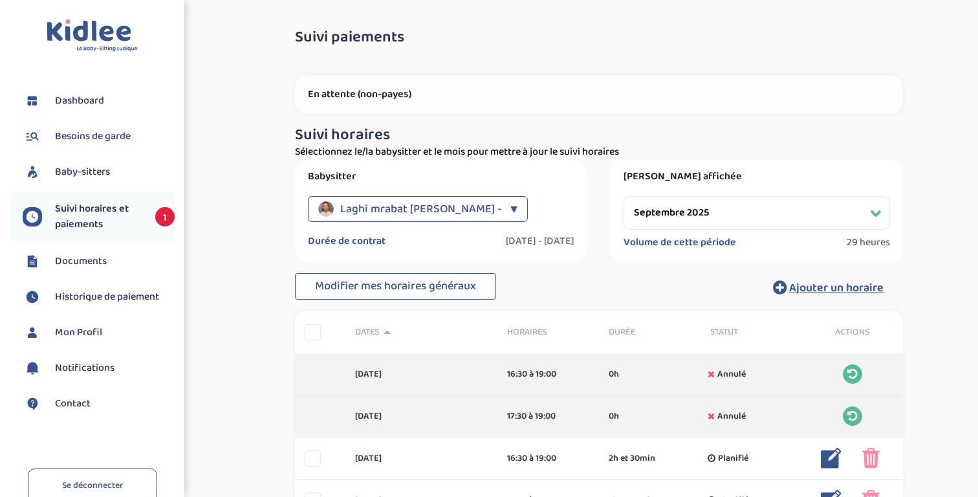
click at [85, 104] on span "Dashboard" at bounding box center [79, 101] width 49 height 16
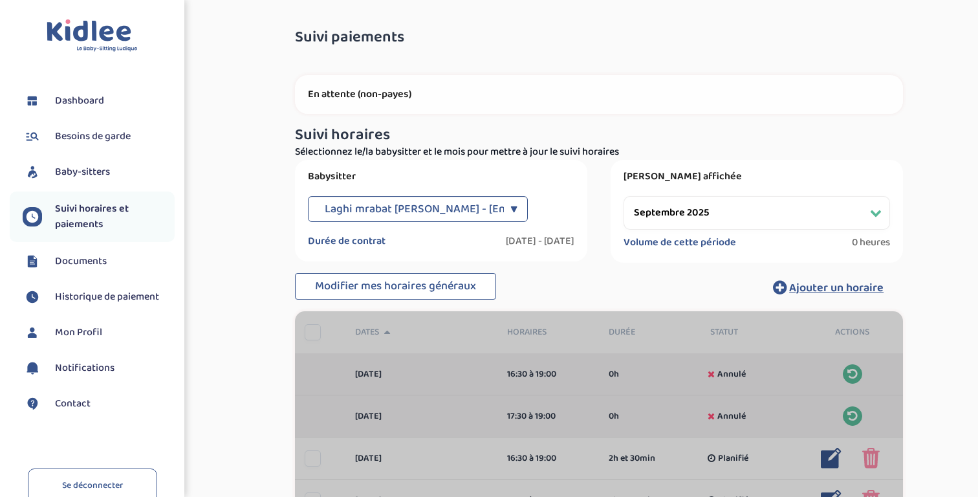
select select "septembre 2025"
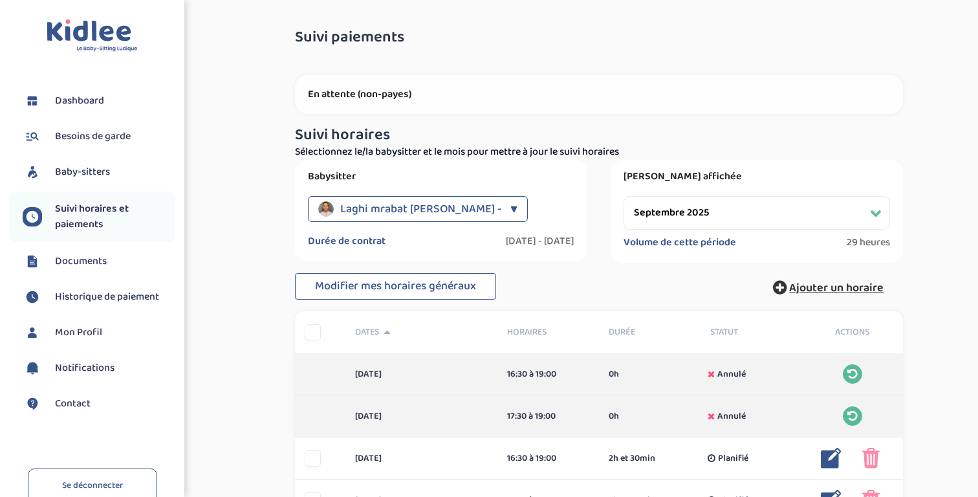
click at [817, 285] on span "Ajouter un horaire" at bounding box center [836, 288] width 94 height 18
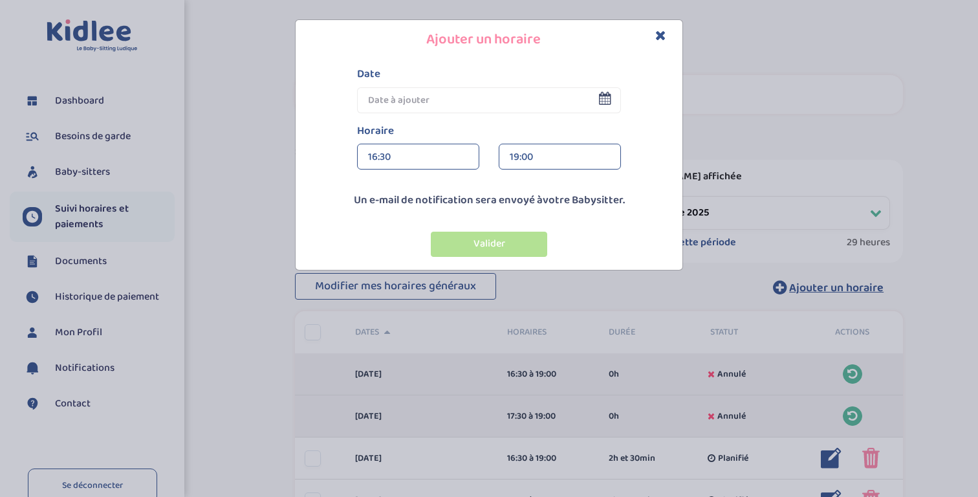
click at [404, 95] on input "text" at bounding box center [489, 100] width 264 height 26
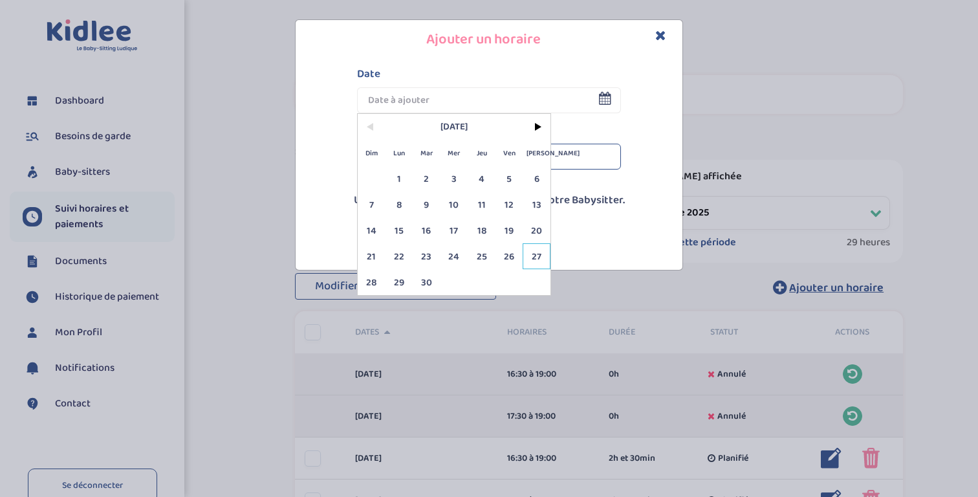
click at [537, 254] on span "27" at bounding box center [537, 256] width 28 height 26
type input "[DATE]"
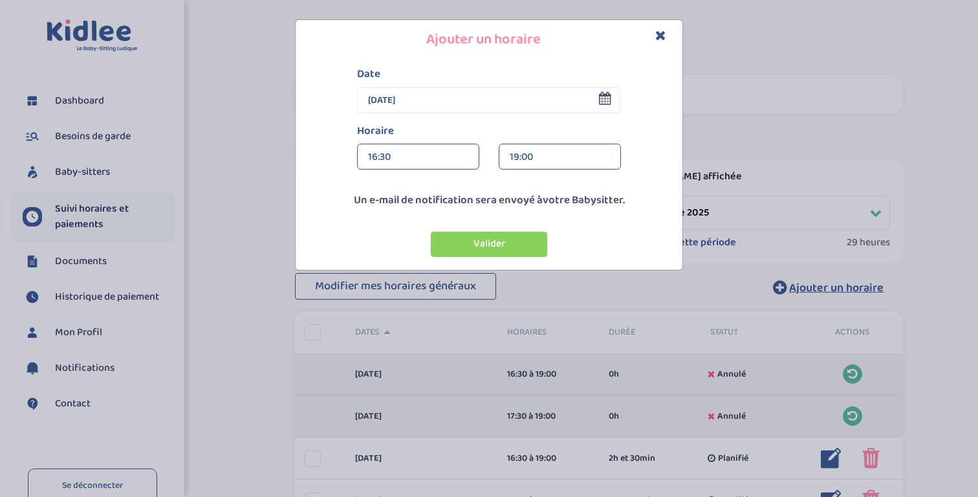
click at [391, 159] on div "16:30" at bounding box center [418, 157] width 100 height 26
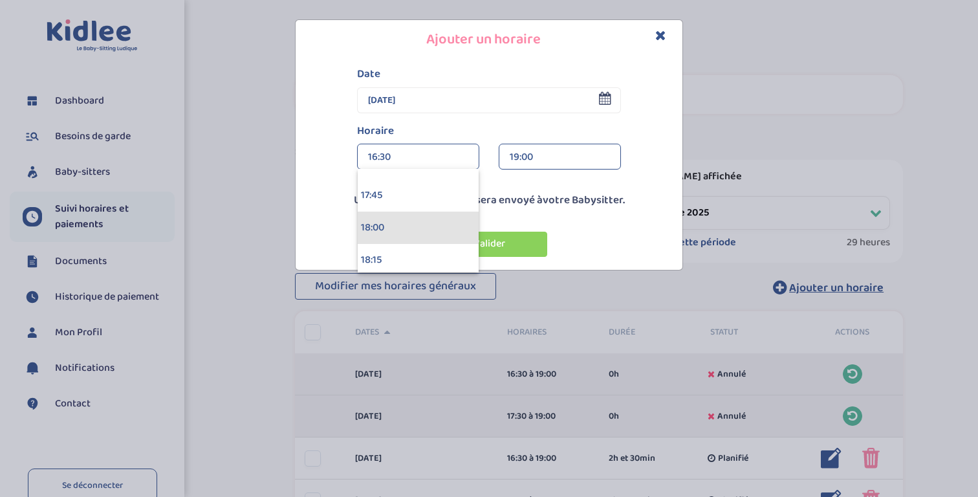
click at [380, 225] on div "18:00" at bounding box center [418, 228] width 121 height 32
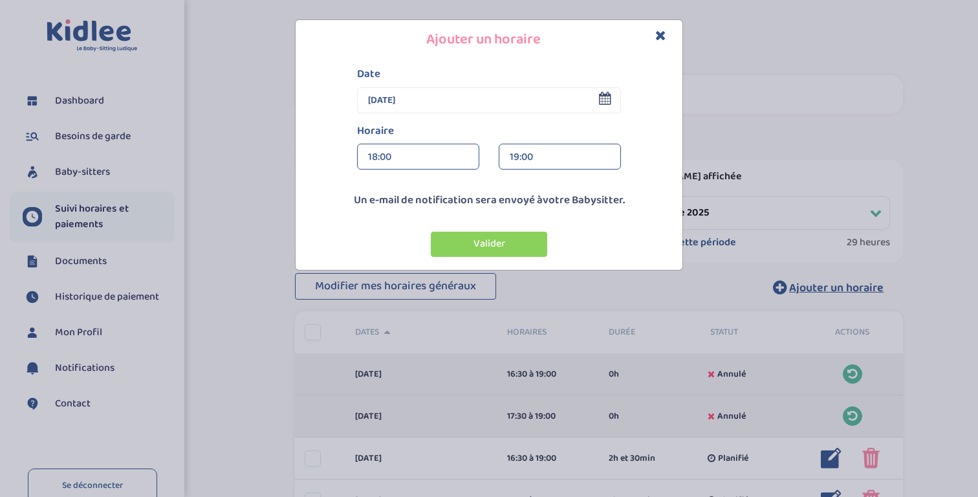
click at [564, 157] on div "19:00" at bounding box center [560, 157] width 100 height 26
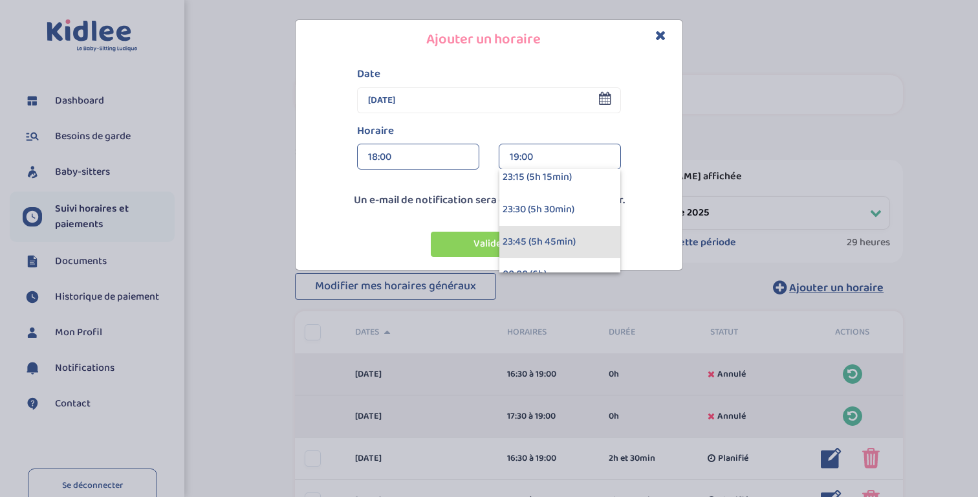
scroll to position [694, 0]
click at [534, 234] on div "00:00 (6h)" at bounding box center [560, 235] width 121 height 32
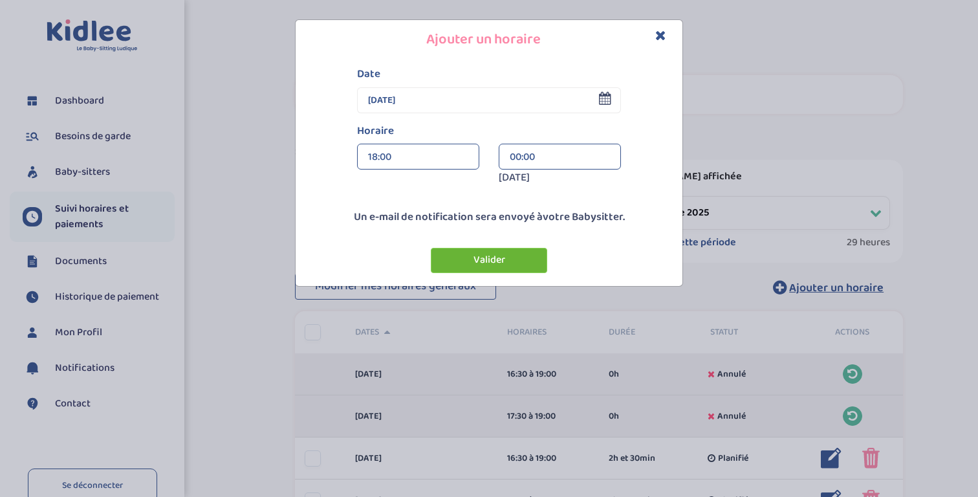
click at [474, 254] on button "Valider" at bounding box center [489, 260] width 116 height 25
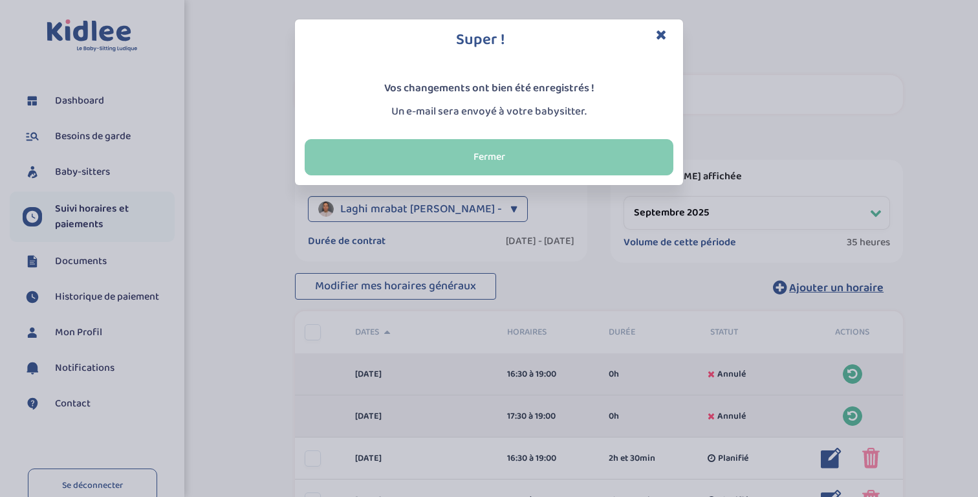
click at [432, 157] on button "Fermer" at bounding box center [489, 157] width 369 height 36
